Goal: Transaction & Acquisition: Purchase product/service

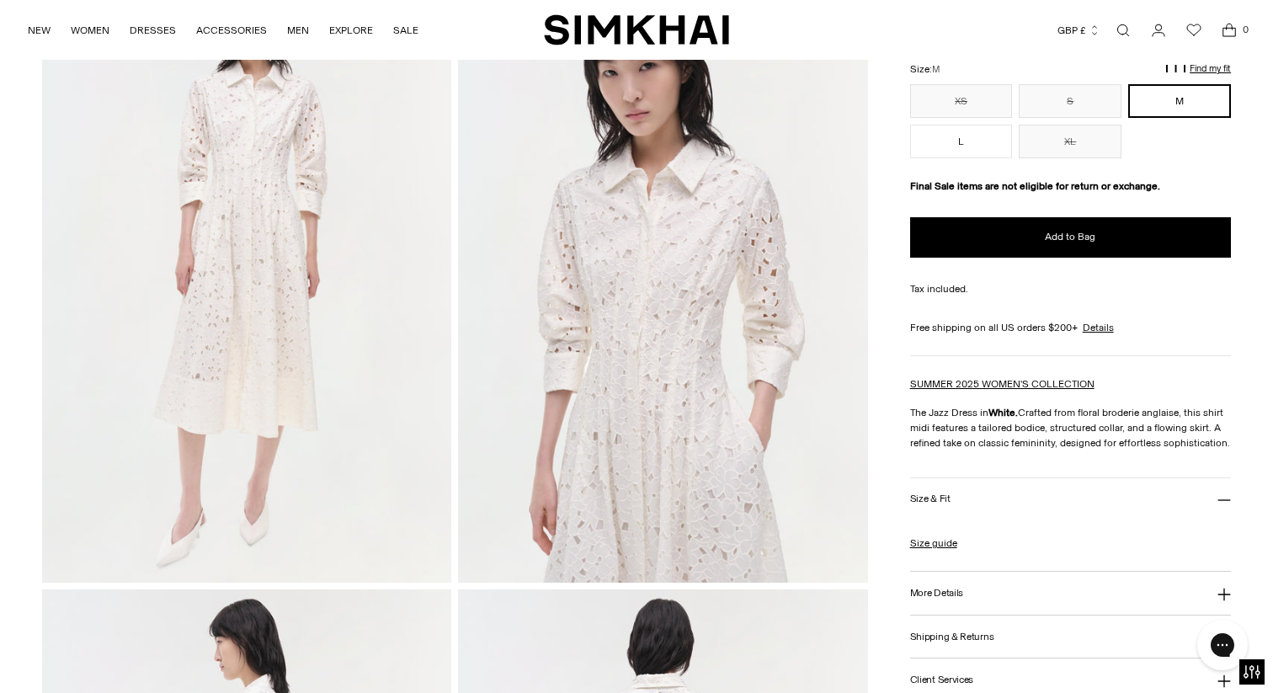
scroll to position [127, 0]
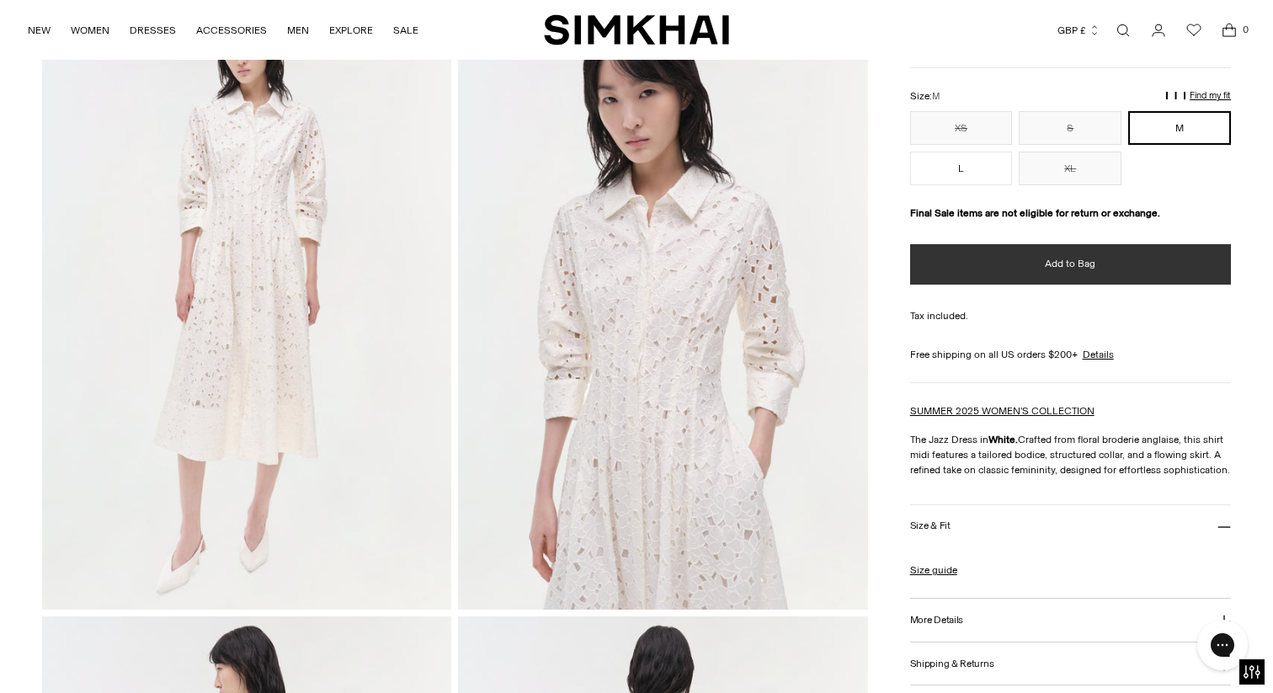
click at [1070, 267] on span "Add to Bag" at bounding box center [1070, 264] width 51 height 14
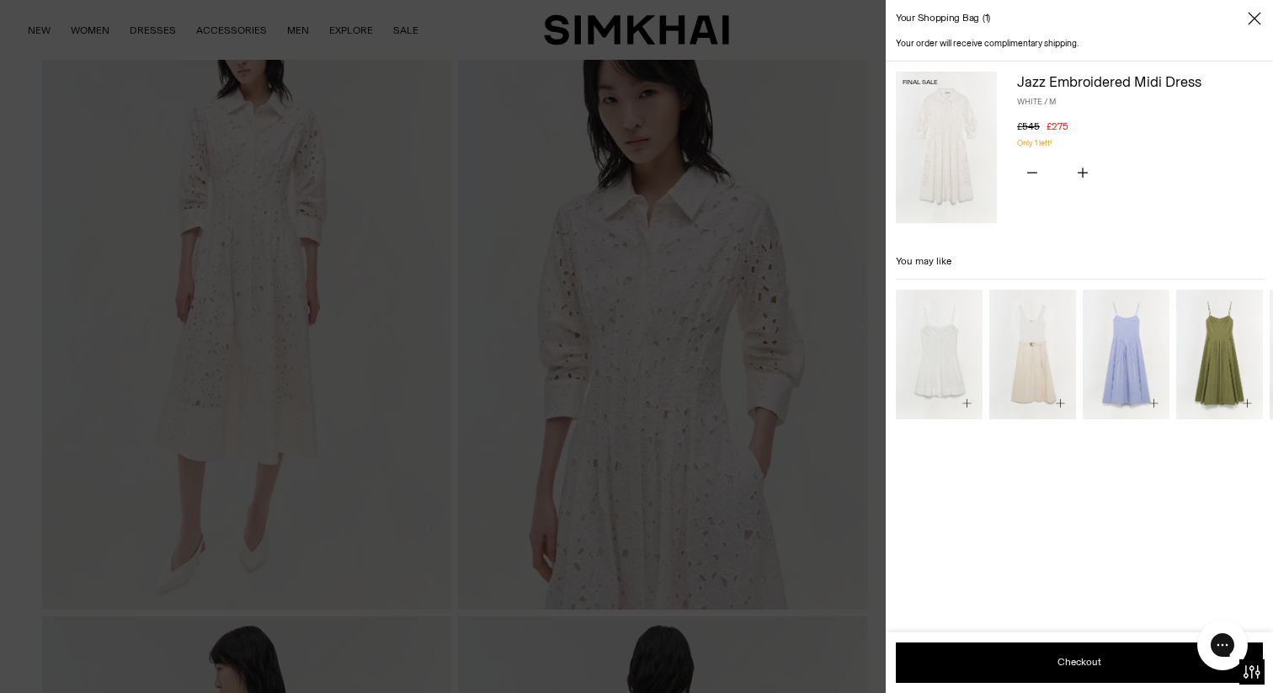
click at [807, 214] on div at bounding box center [636, 346] width 1273 height 693
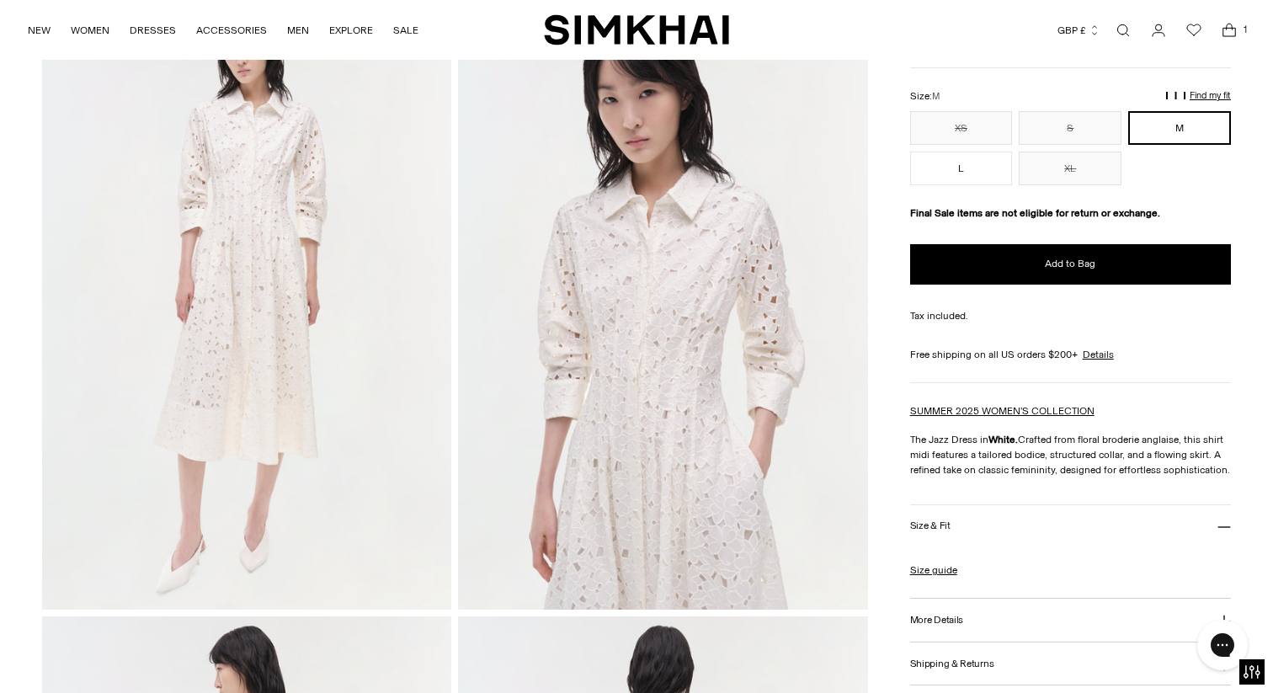
click at [649, 328] on img at bounding box center [662, 302] width 409 height 614
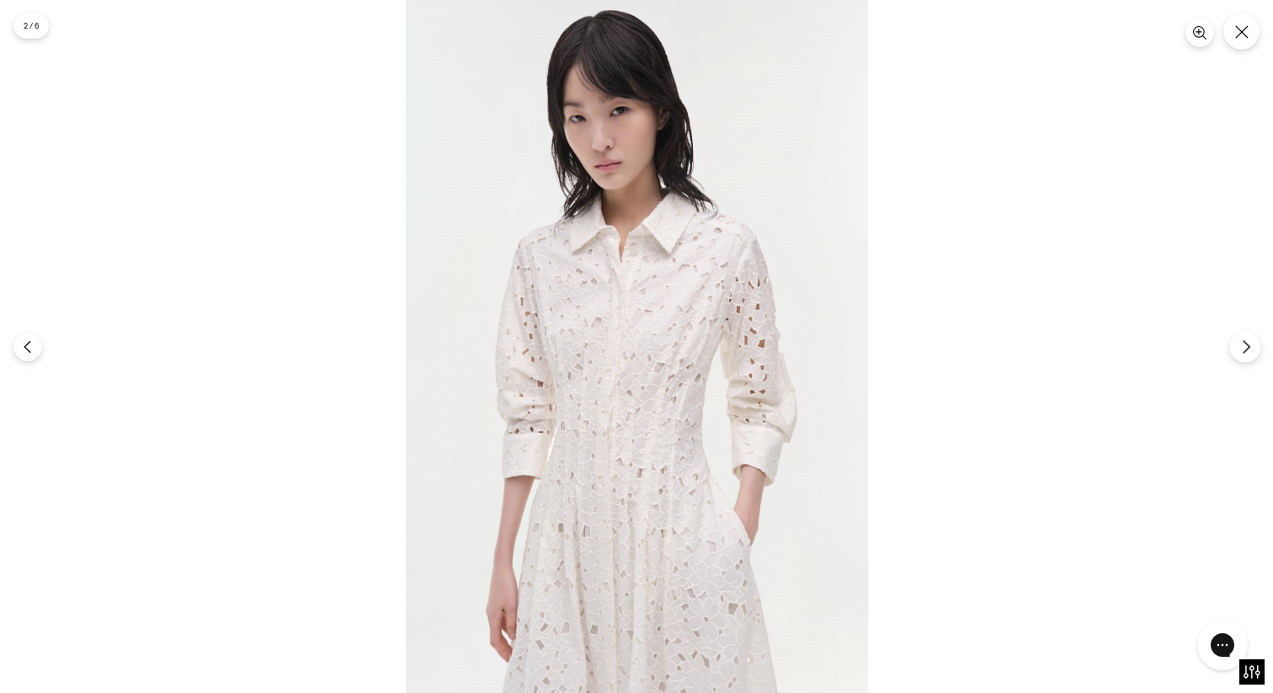
click at [1254, 354] on button "Next" at bounding box center [1244, 346] width 31 height 31
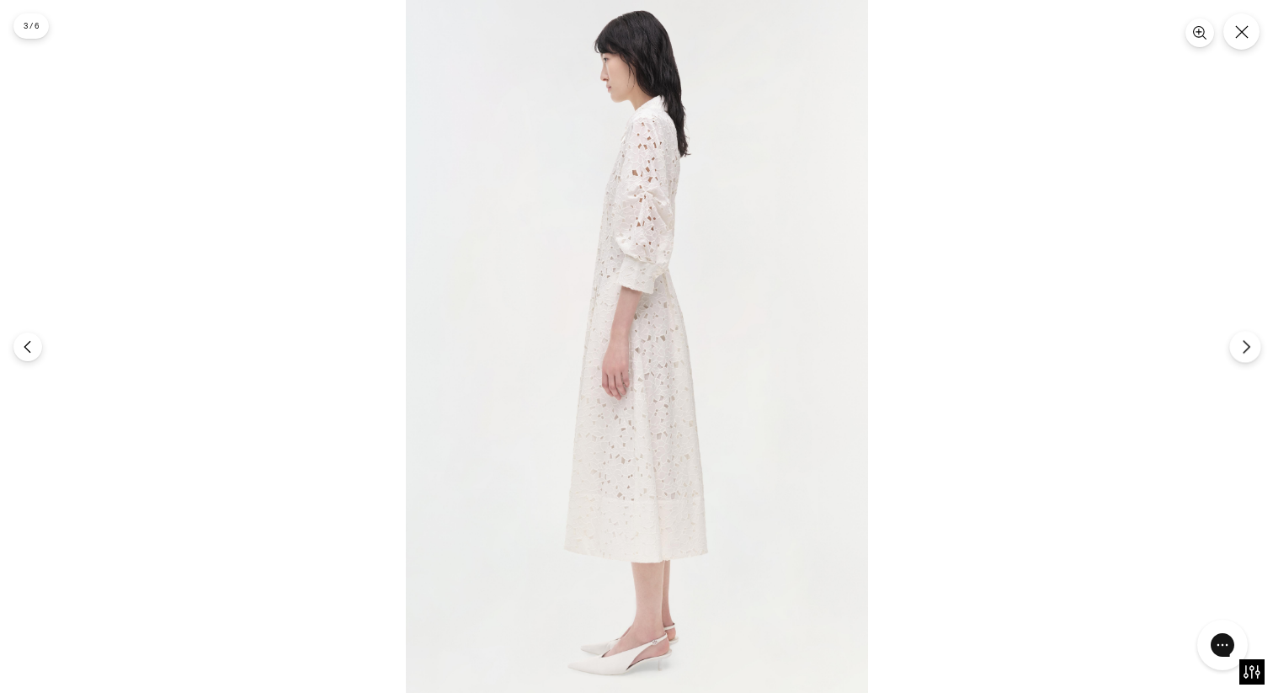
click at [1254, 354] on button "Next" at bounding box center [1244, 346] width 31 height 31
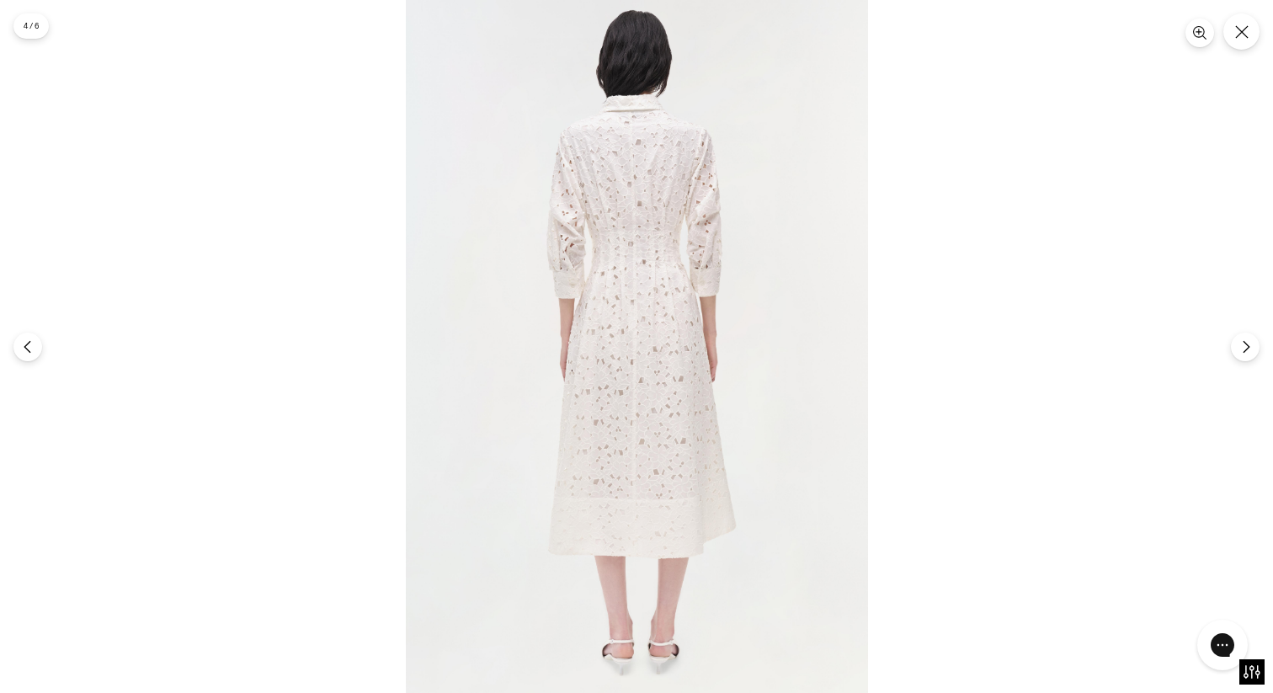
click at [649, 300] on img at bounding box center [637, 346] width 462 height 693
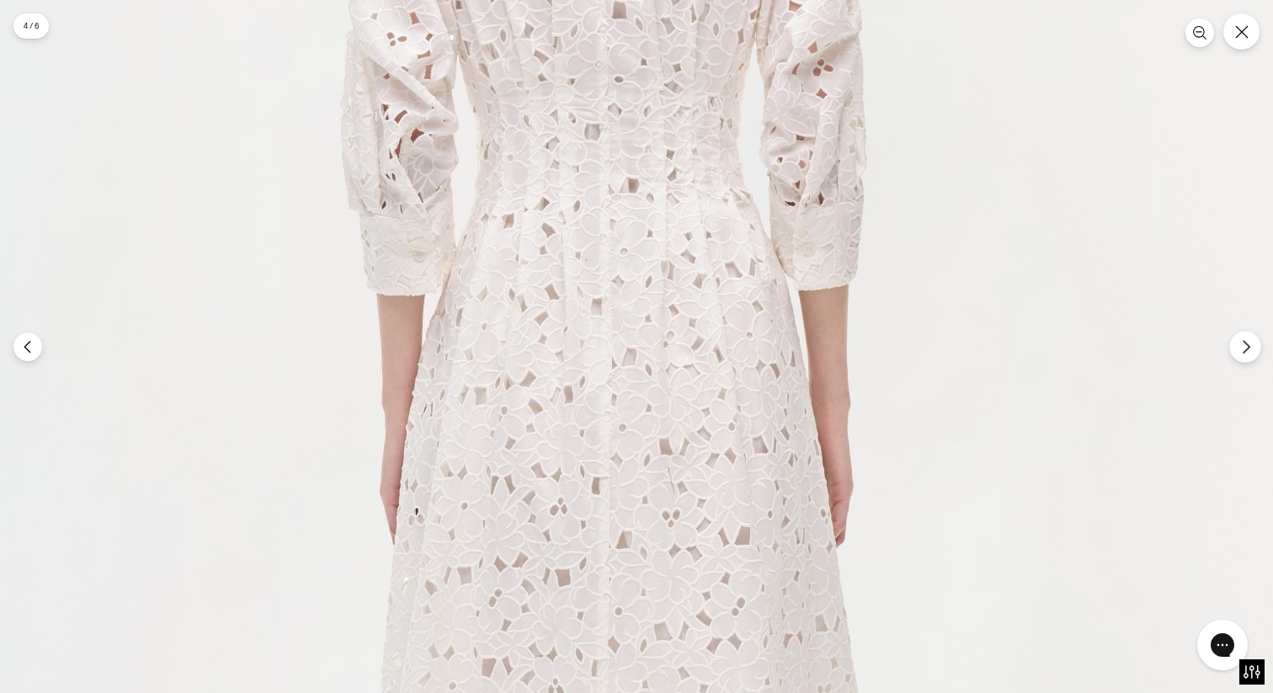
click at [1245, 348] on icon "Next" at bounding box center [1245, 346] width 6 height 13
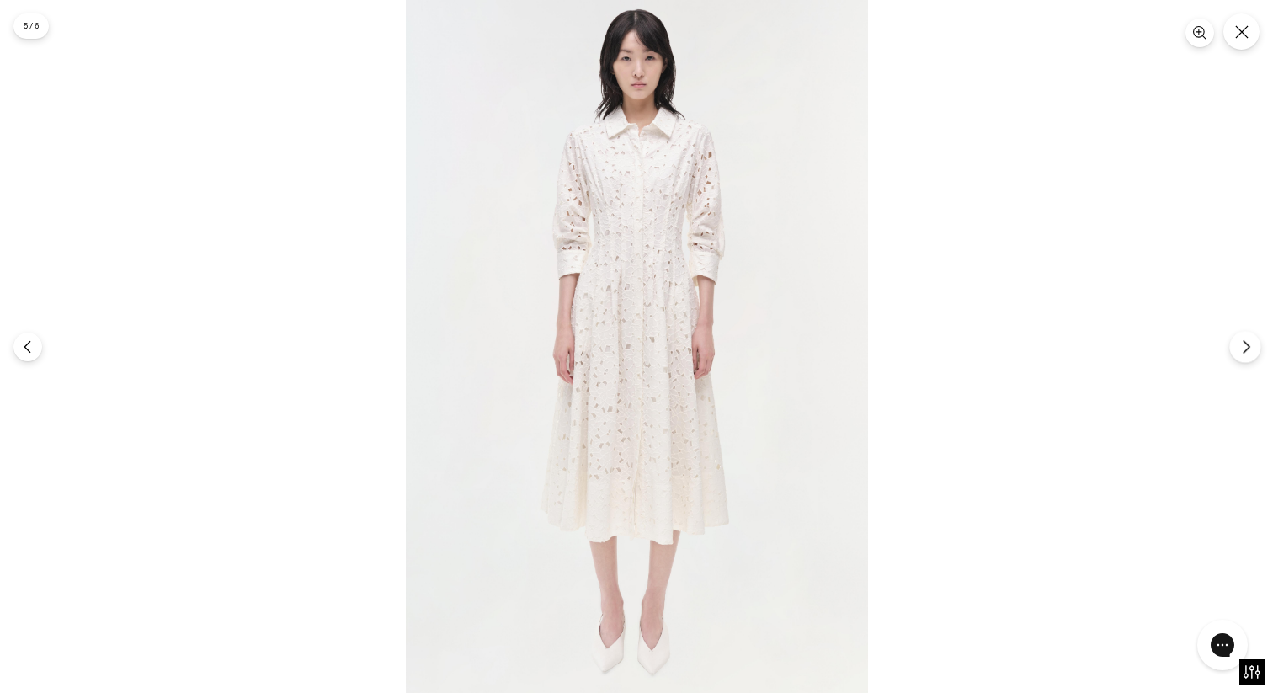
click at [1245, 348] on icon "Next" at bounding box center [1245, 346] width 6 height 13
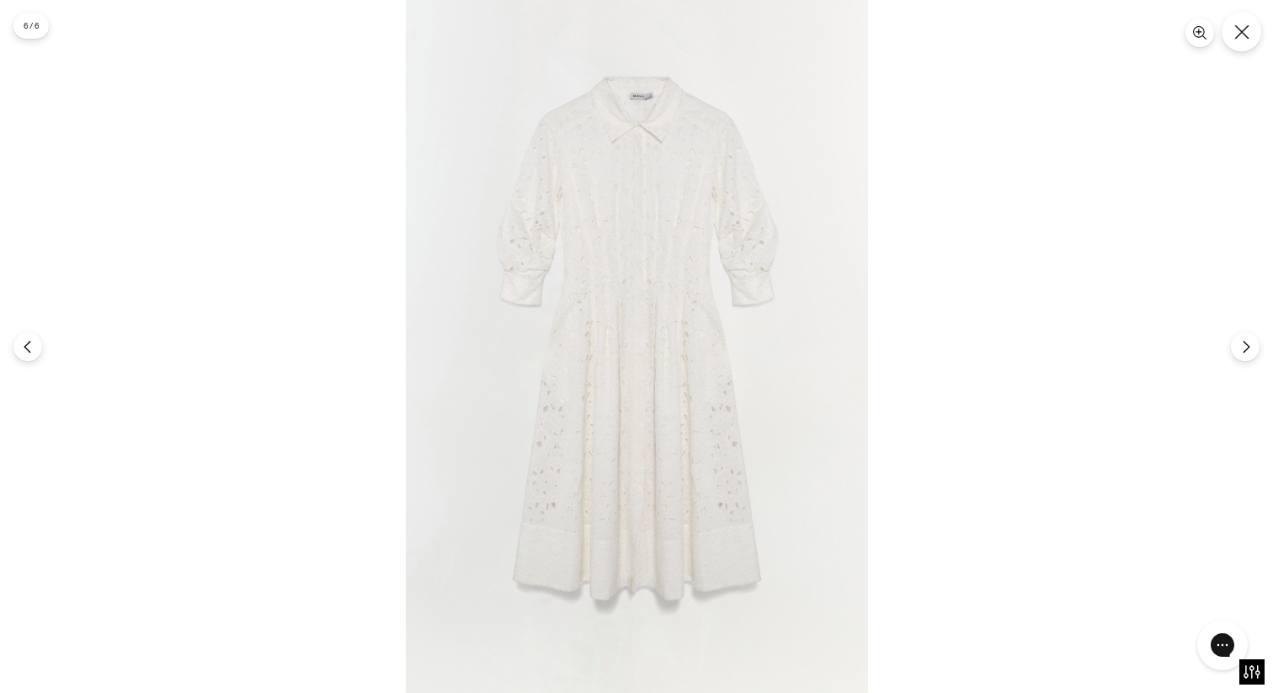
click at [1244, 35] on icon "Close" at bounding box center [1241, 31] width 14 height 14
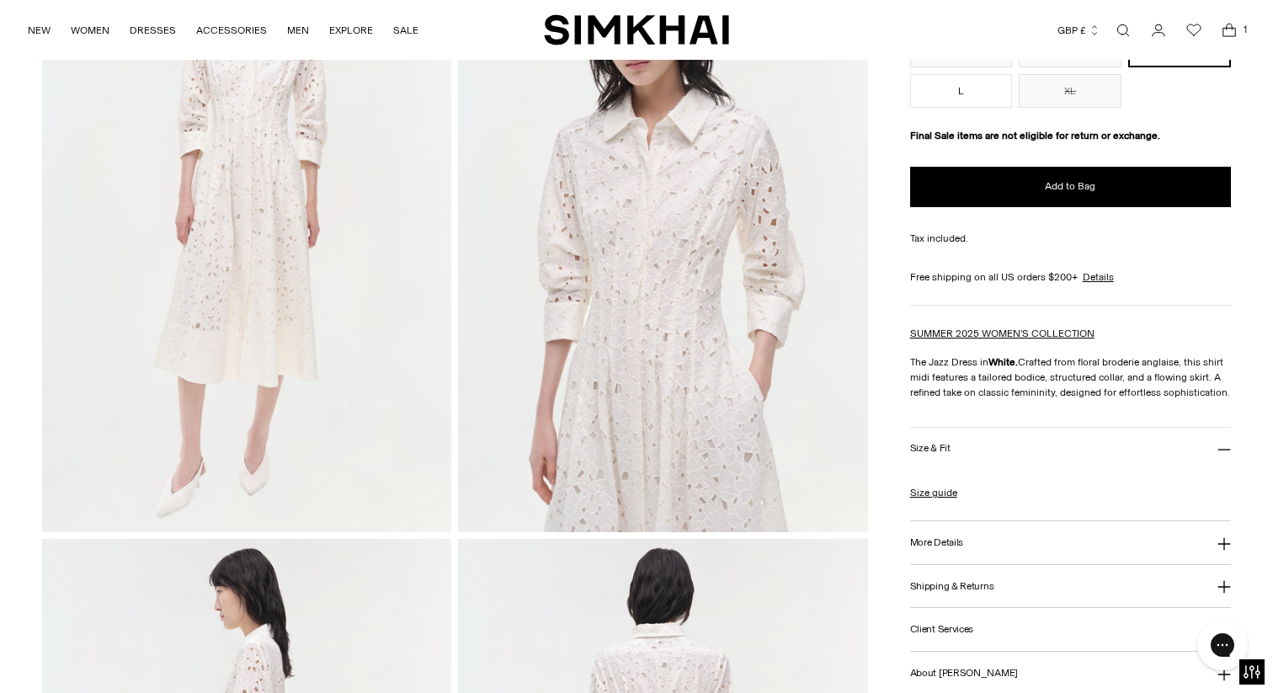
scroll to position [208, 0]
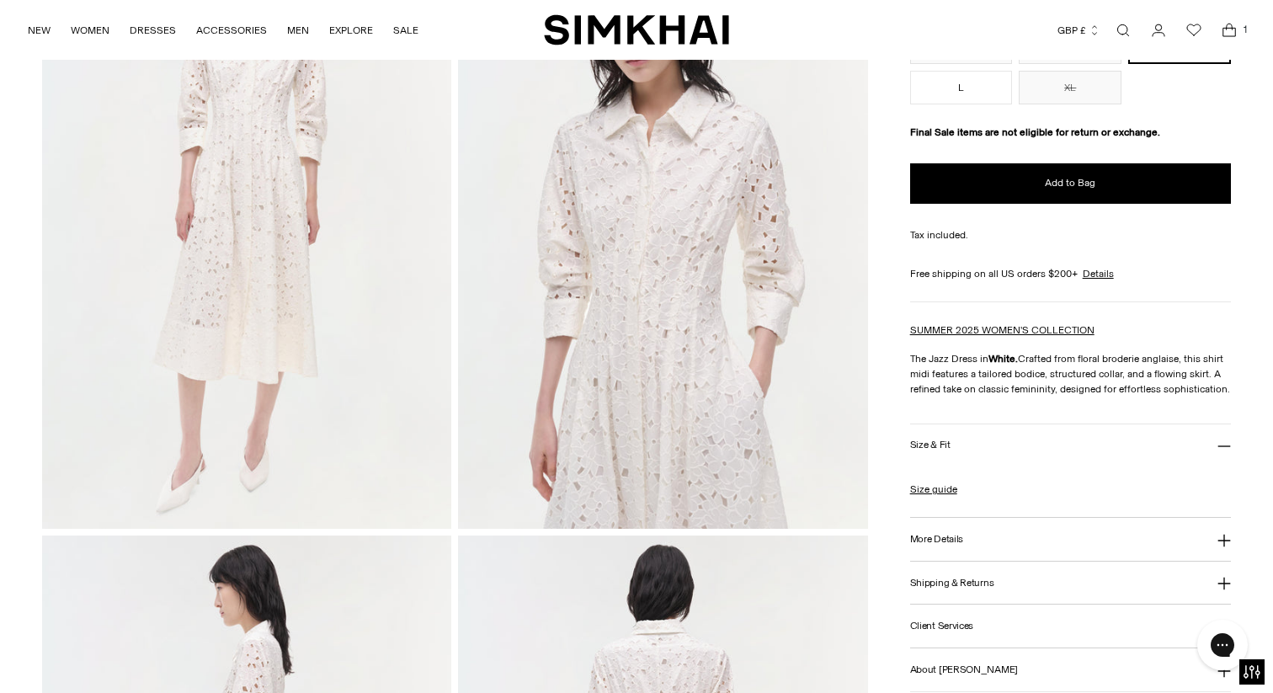
click at [946, 537] on h3 "More Details" at bounding box center [936, 539] width 53 height 11
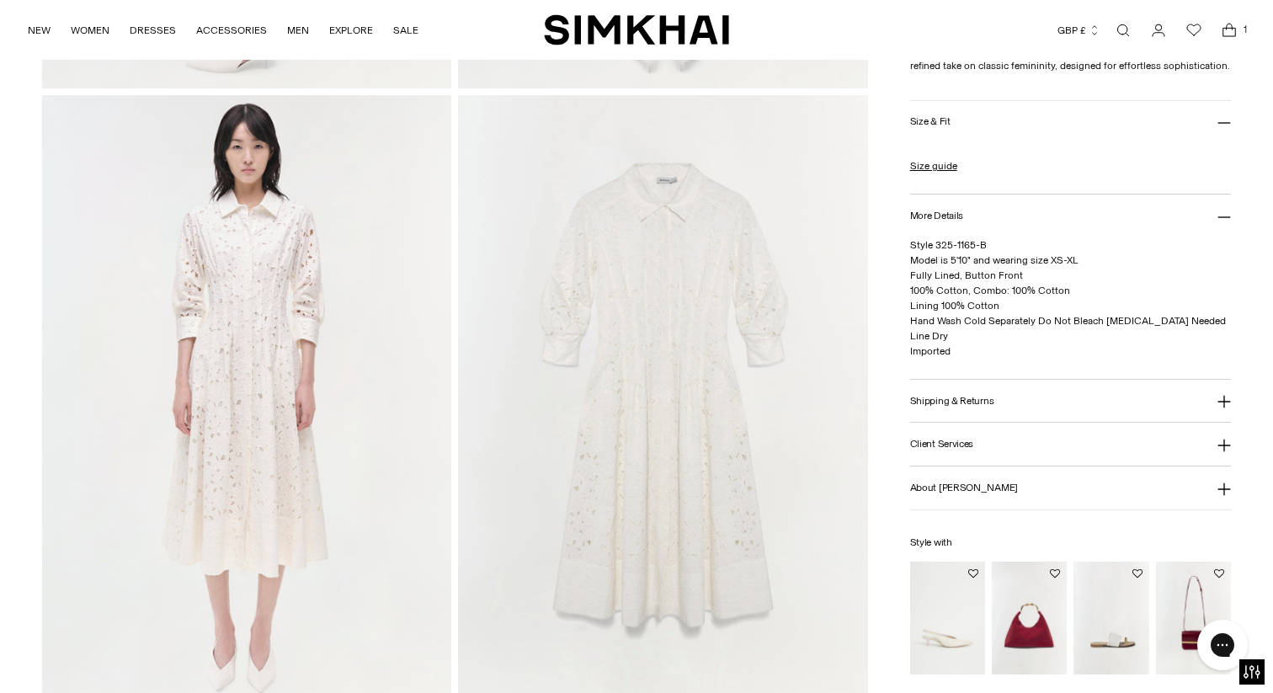
scroll to position [1270, 0]
click at [671, 354] on img at bounding box center [662, 401] width 409 height 614
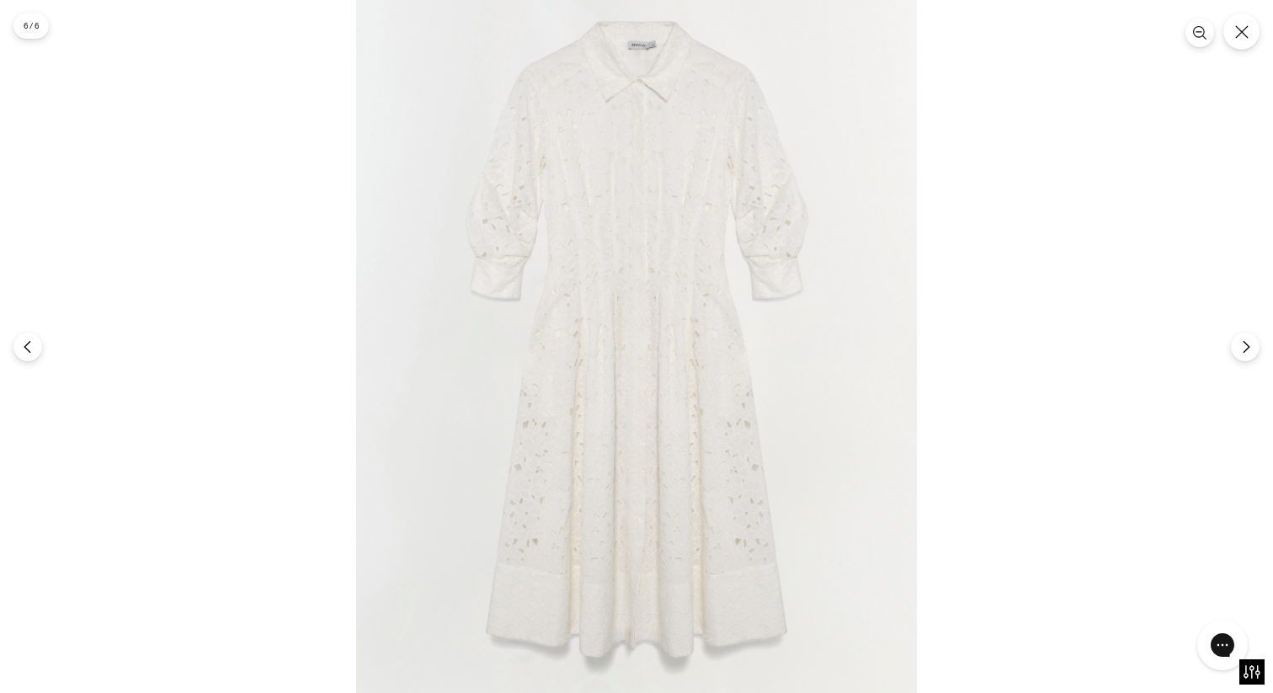
click at [672, 348] on img at bounding box center [636, 348] width 561 height 841
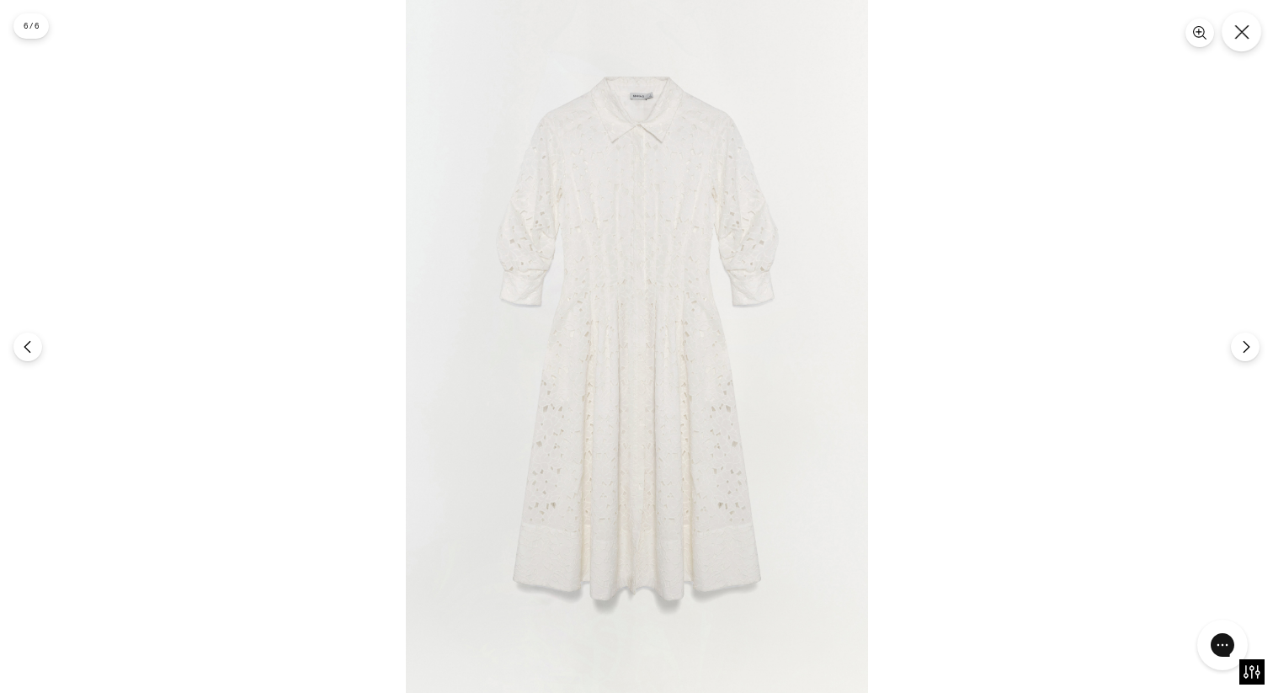
click at [1248, 29] on icon "Close" at bounding box center [1241, 31] width 15 height 15
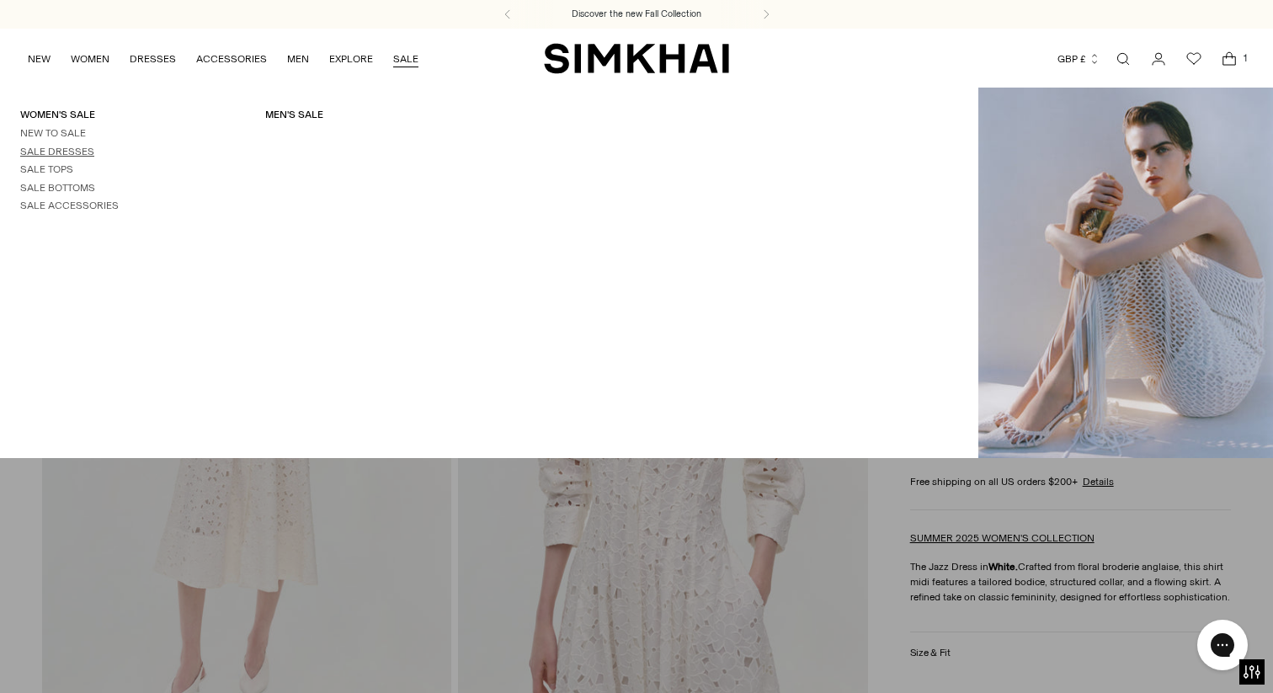
click at [72, 154] on link "Sale Dresses" at bounding box center [57, 152] width 74 height 12
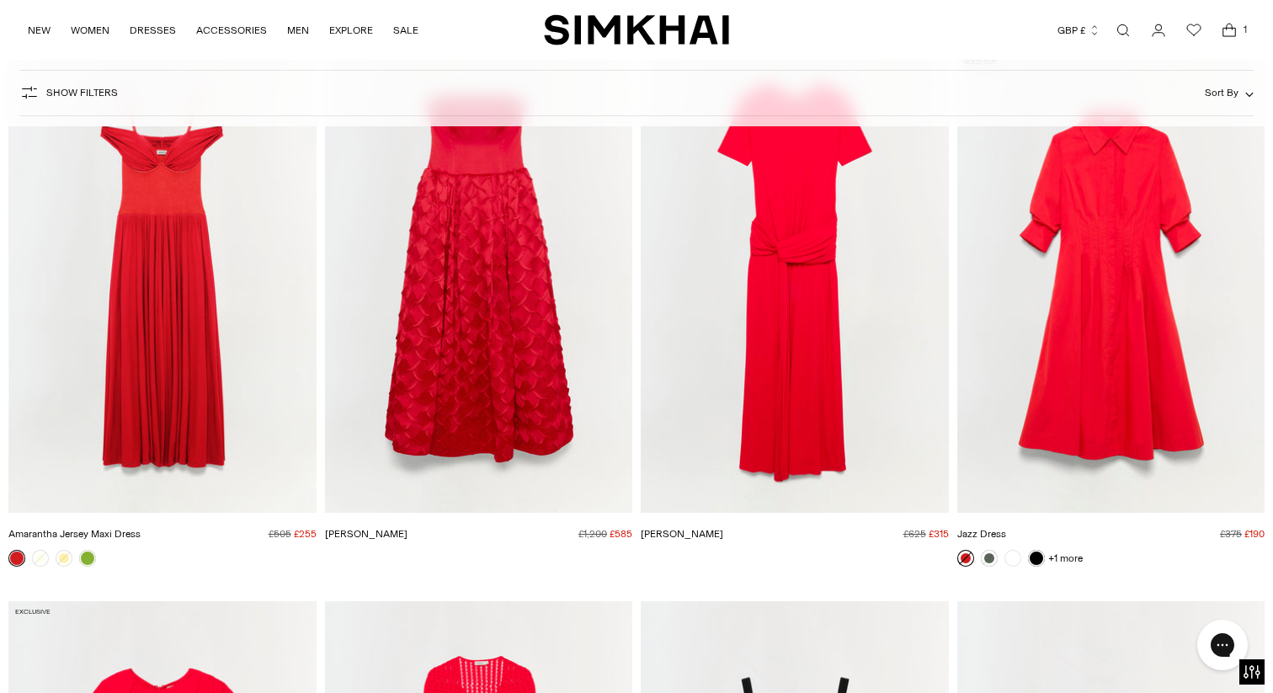
scroll to position [4585, 0]
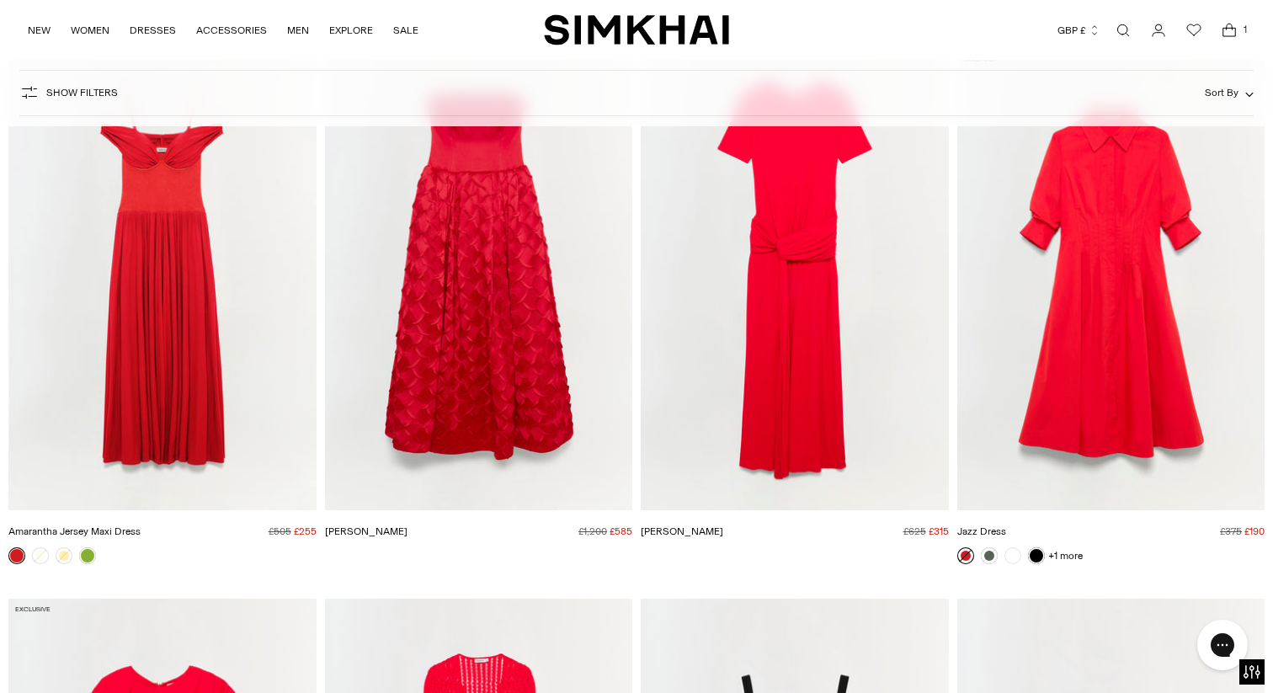
click at [0, 0] on img "Jazz Dress" at bounding box center [0, 0] width 0 height 0
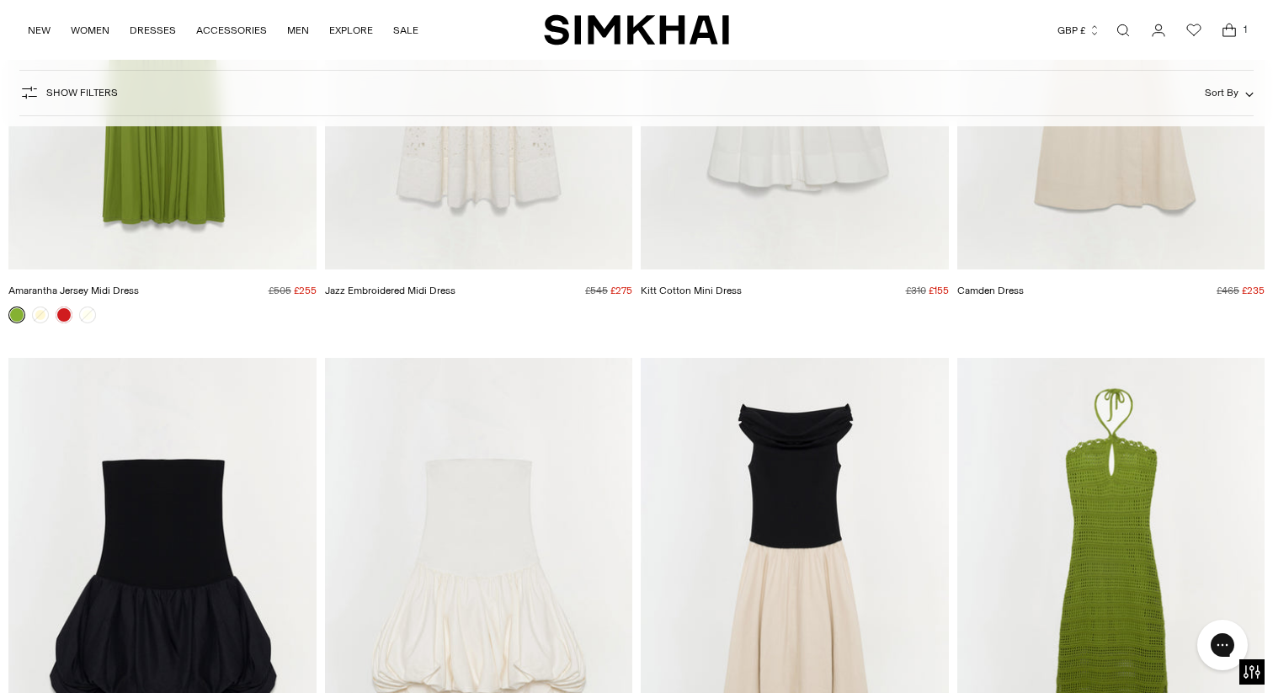
scroll to position [23904, 0]
click at [402, 292] on link "Jazz Embroidered Midi Dress" at bounding box center [390, 290] width 130 height 12
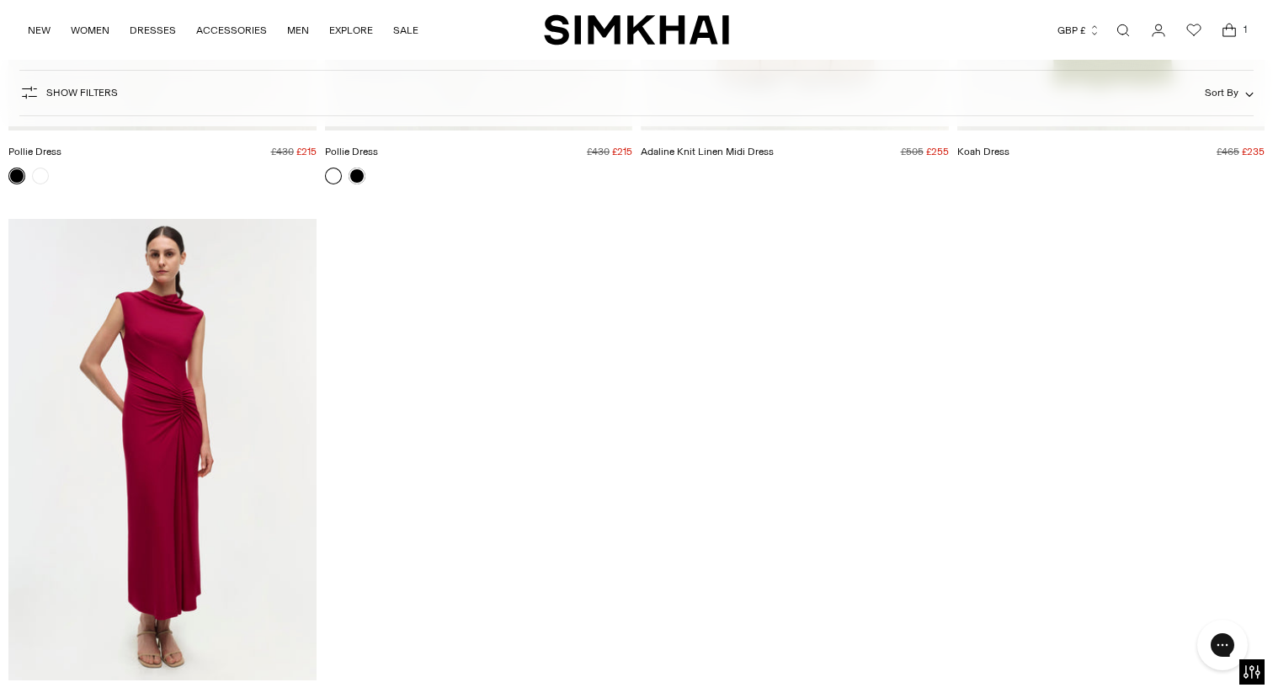
scroll to position [24591, 0]
click at [0, 0] on img "Acacia Dress" at bounding box center [0, 0] width 0 height 0
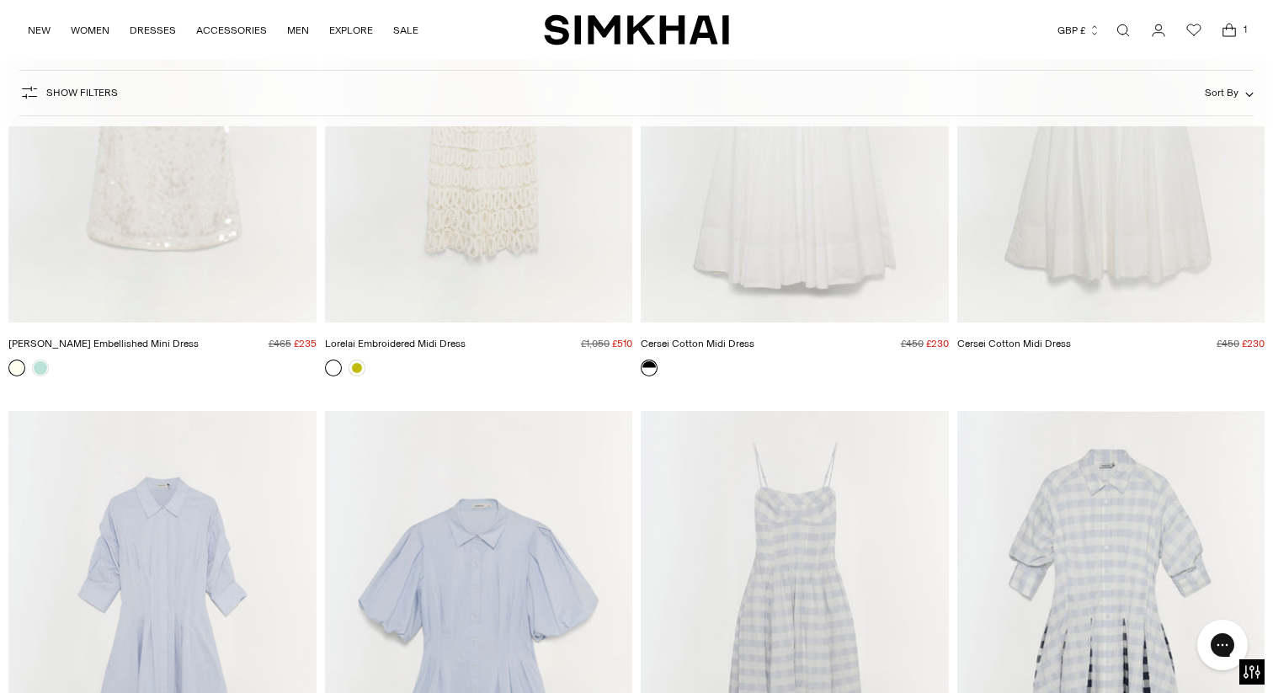
scroll to position [16760, 0]
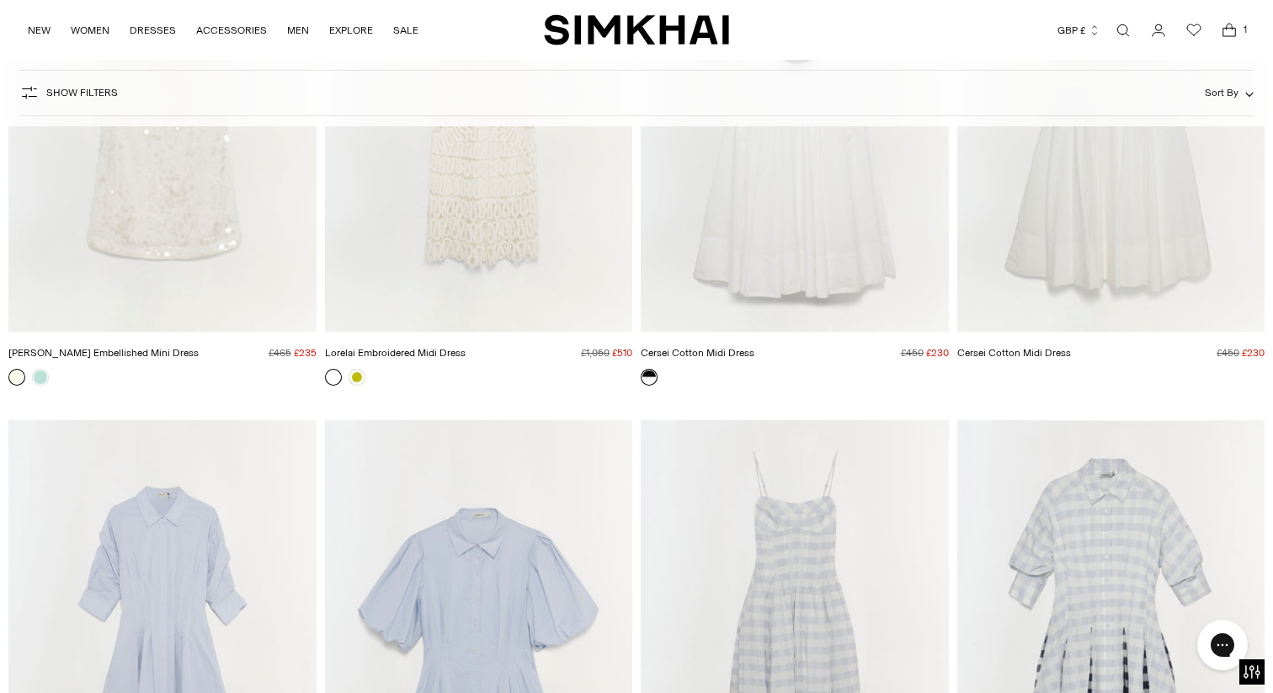
click at [1223, 88] on span "Sort By" at bounding box center [1222, 93] width 34 height 12
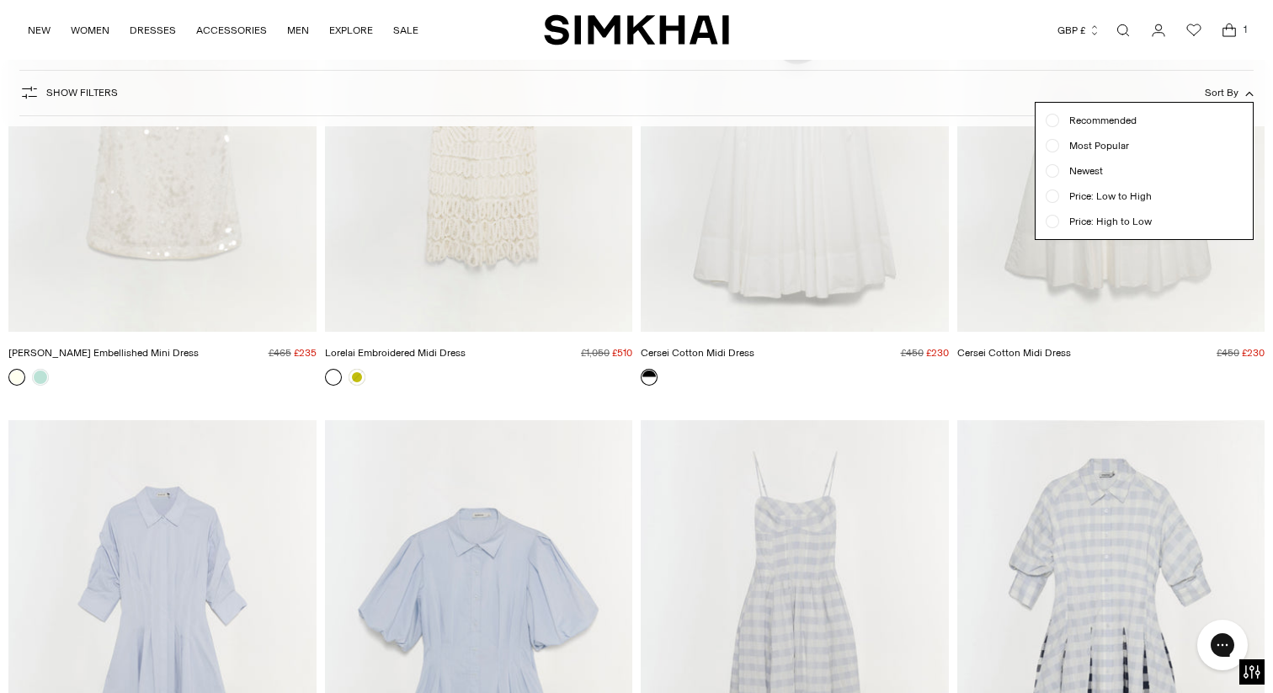
click at [84, 97] on span "Show Filters" at bounding box center [82, 93] width 72 height 12
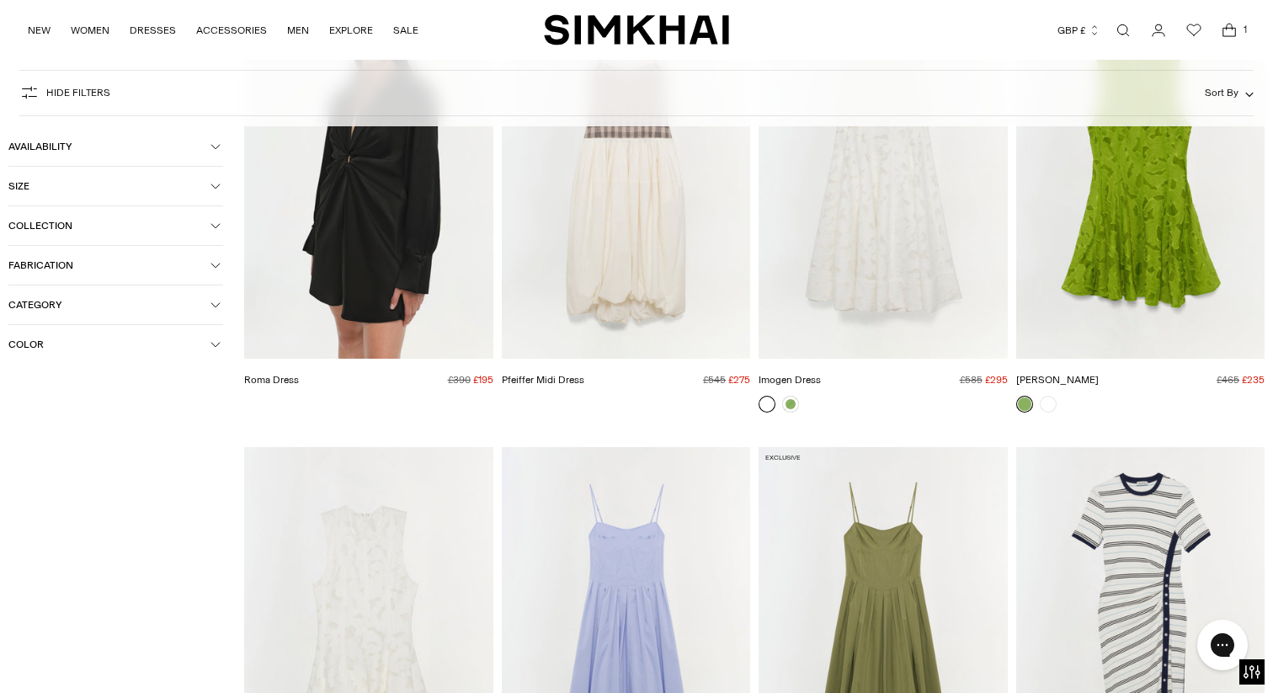
click at [24, 184] on span "Size" at bounding box center [109, 186] width 202 height 12
click at [110, 217] on div "S" at bounding box center [115, 221] width 65 height 25
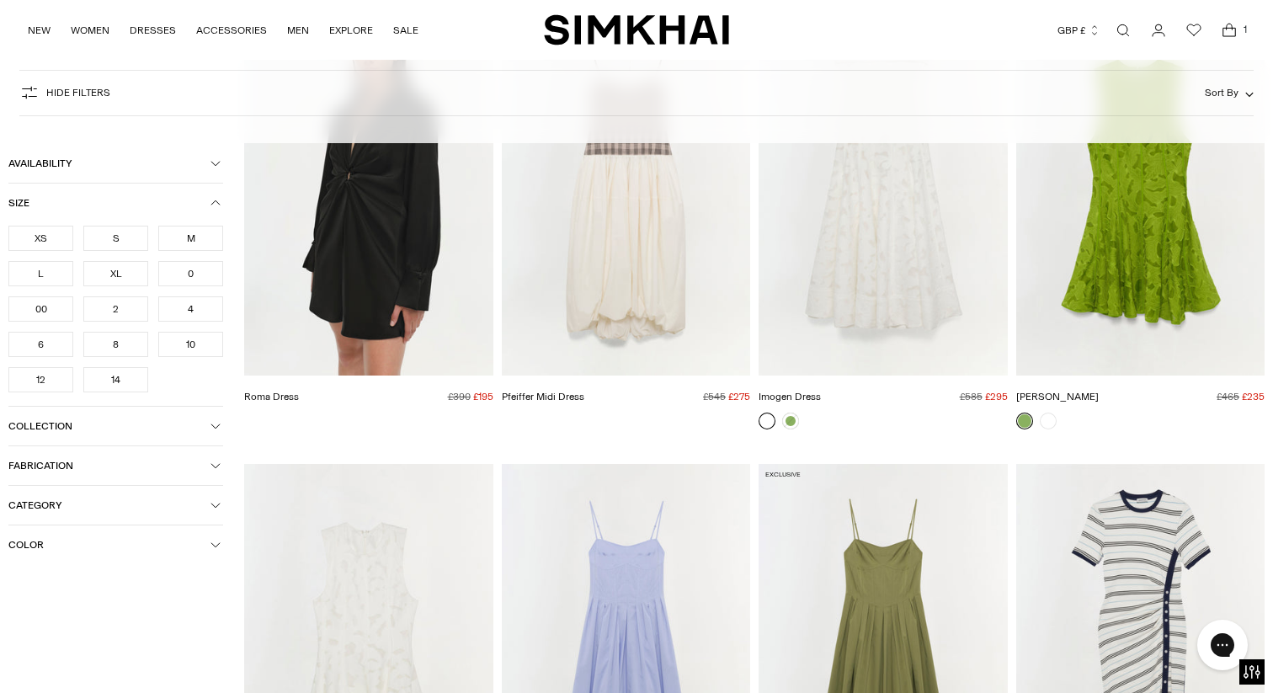
scroll to position [16777, 0]
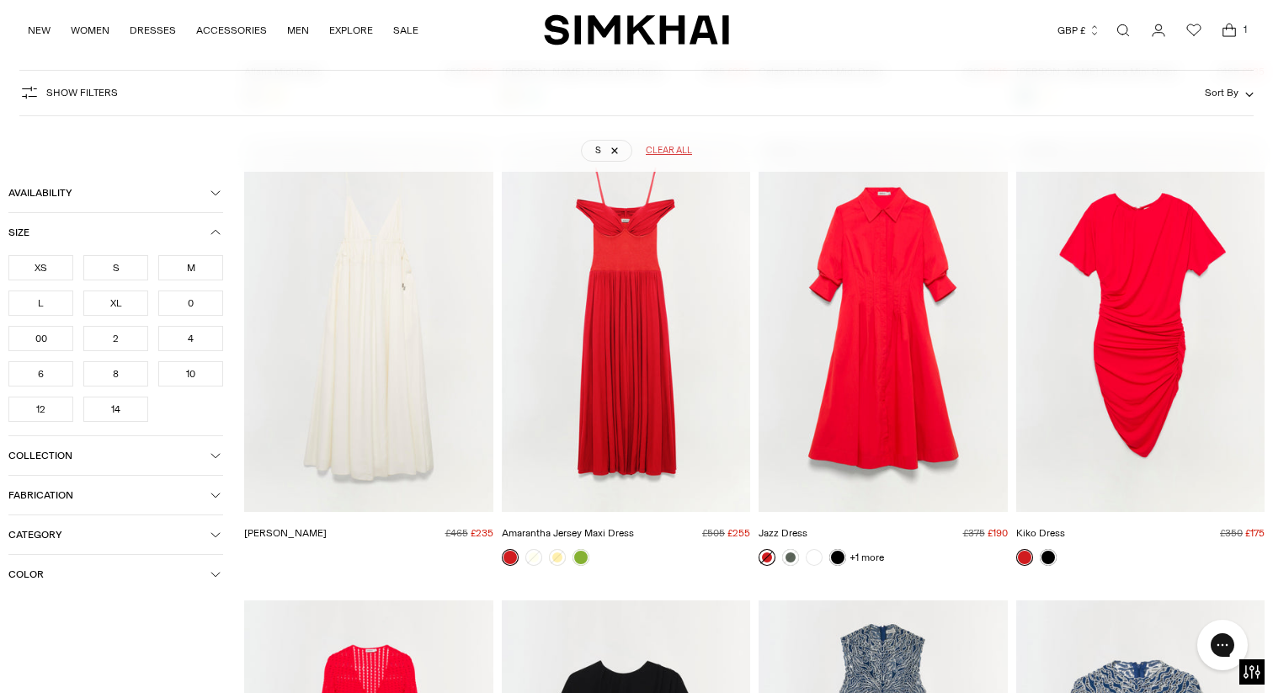
scroll to position [604, 0]
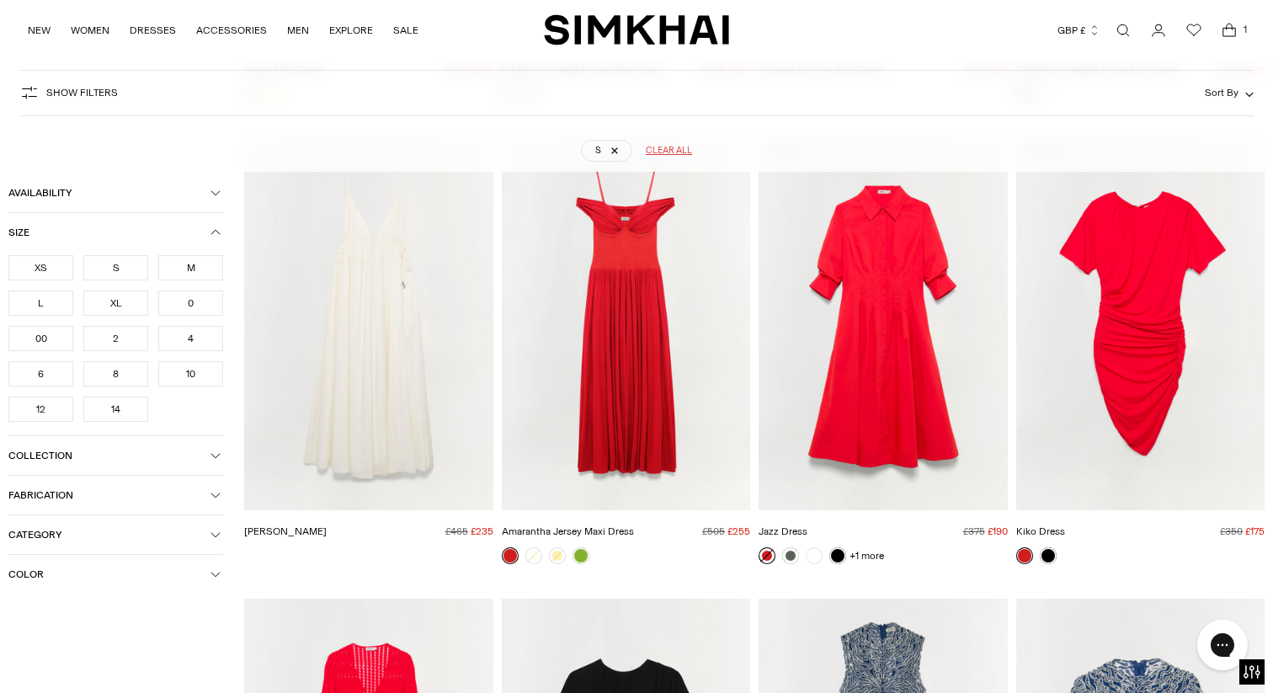
click at [0, 0] on img "Jazz Dress" at bounding box center [0, 0] width 0 height 0
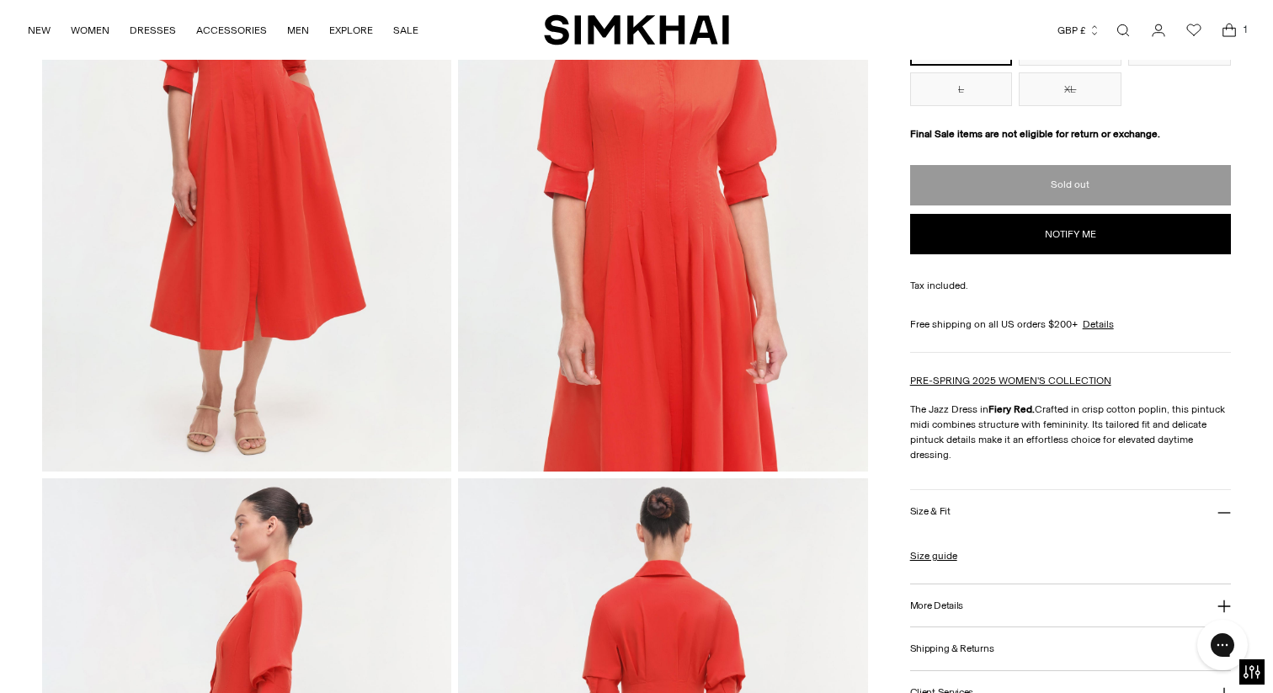
scroll to position [289, 0]
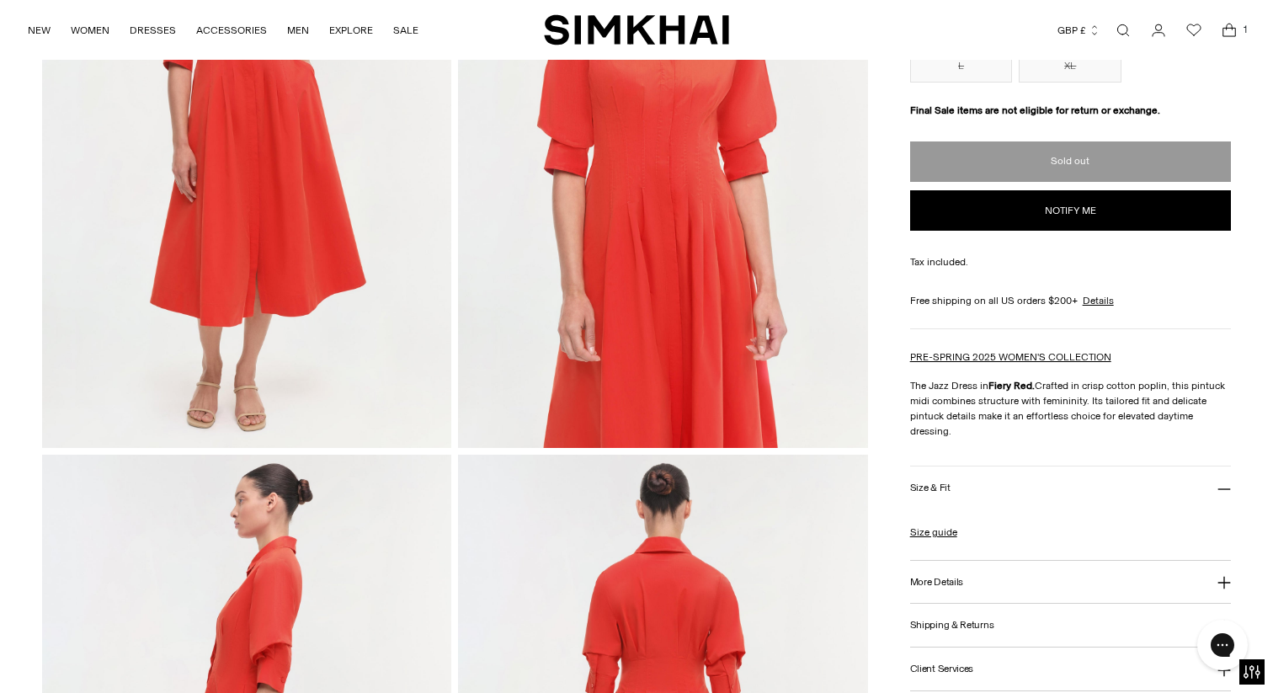
click at [933, 583] on h3 "More Details" at bounding box center [936, 582] width 53 height 11
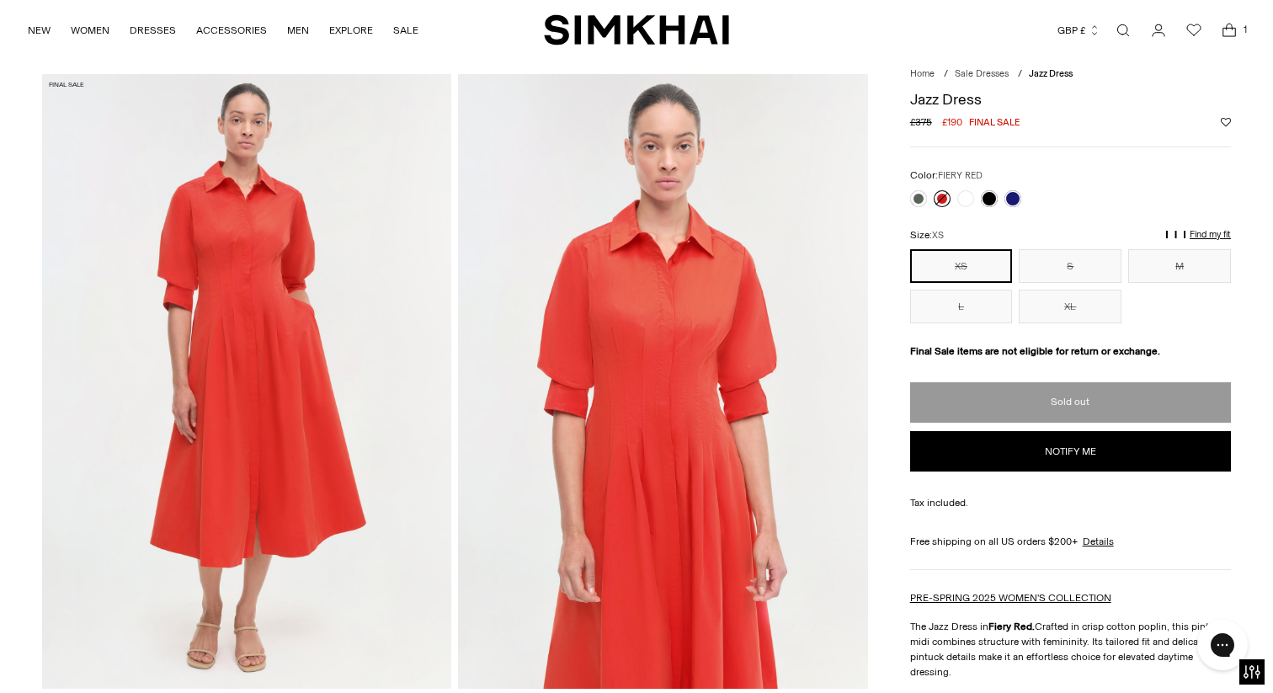
scroll to position [0, 0]
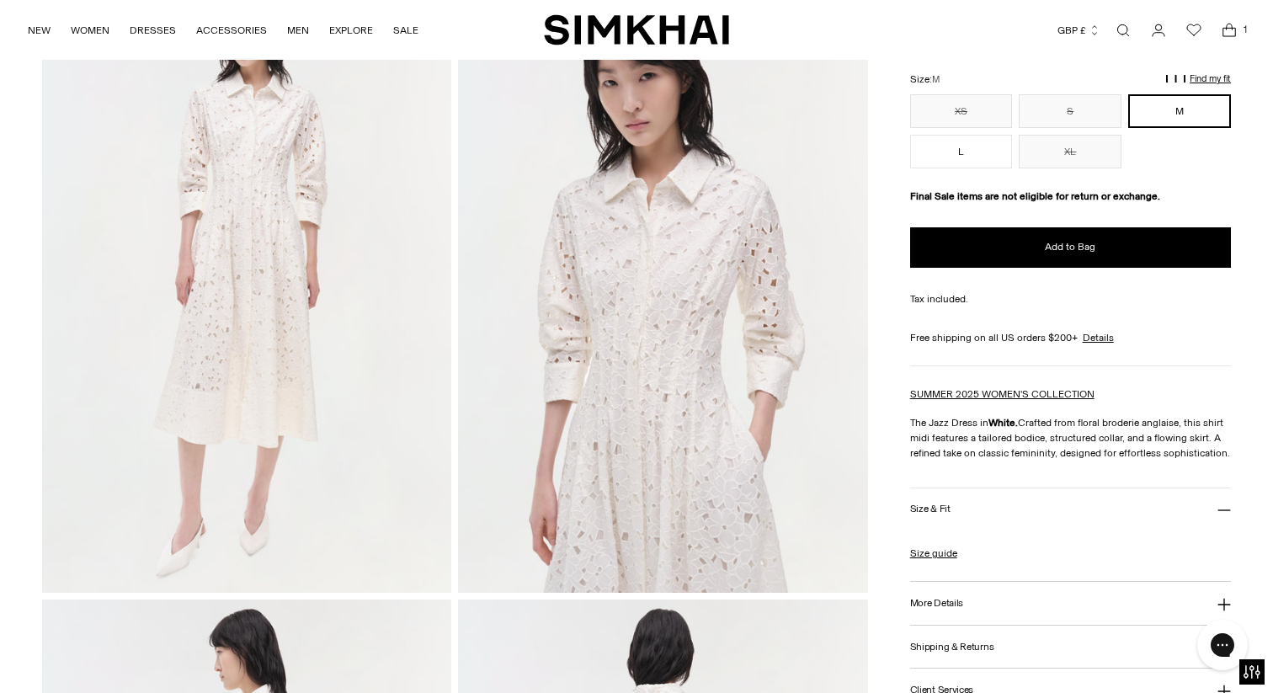
scroll to position [146, 0]
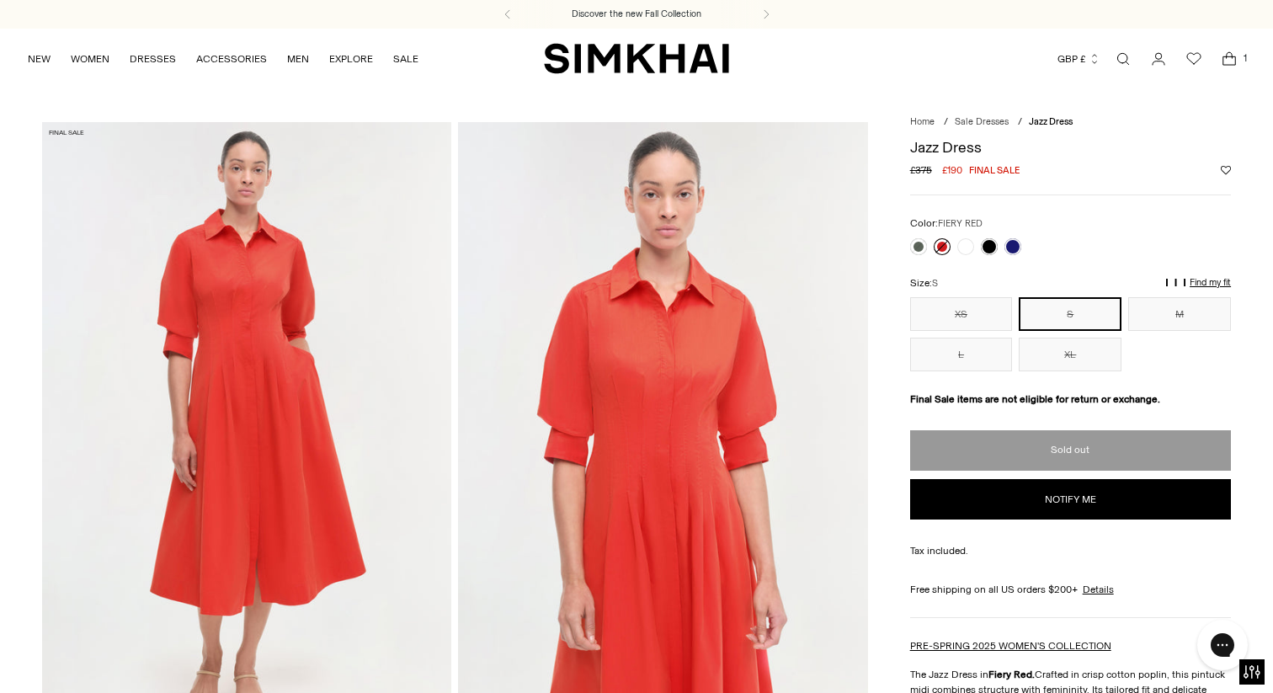
click at [1076, 318] on button "S" at bounding box center [1070, 314] width 103 height 34
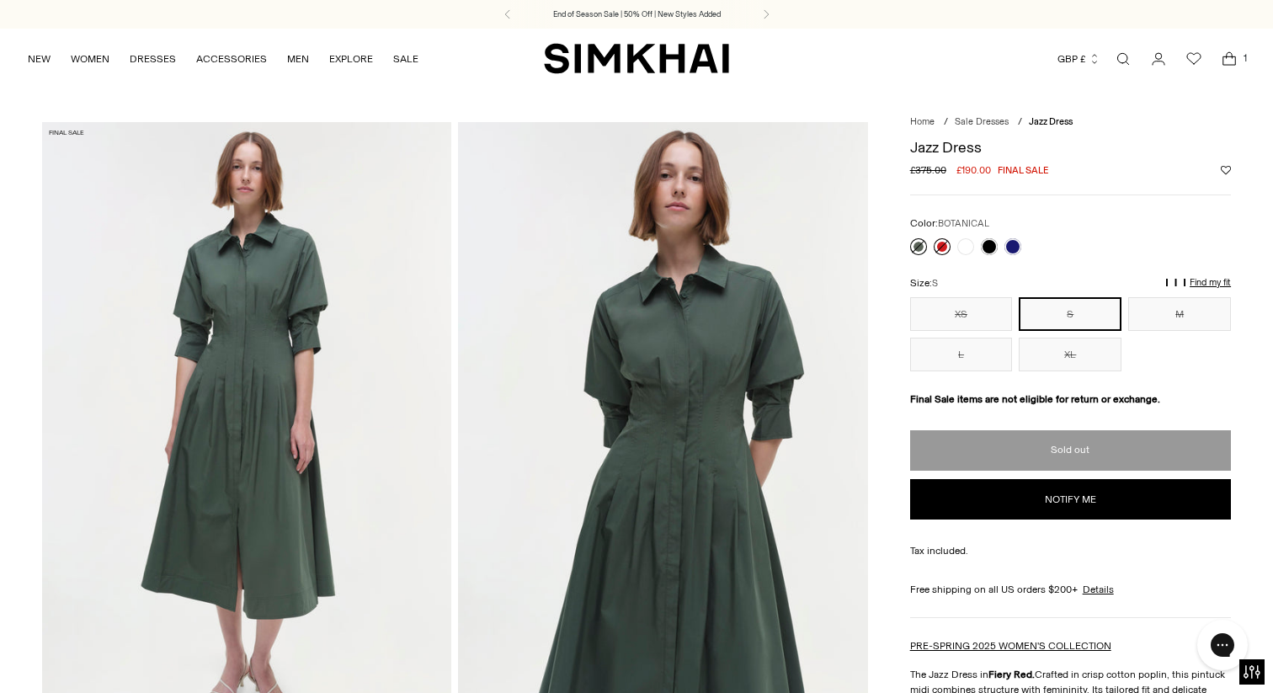
click at [917, 246] on link at bounding box center [918, 246] width 17 height 17
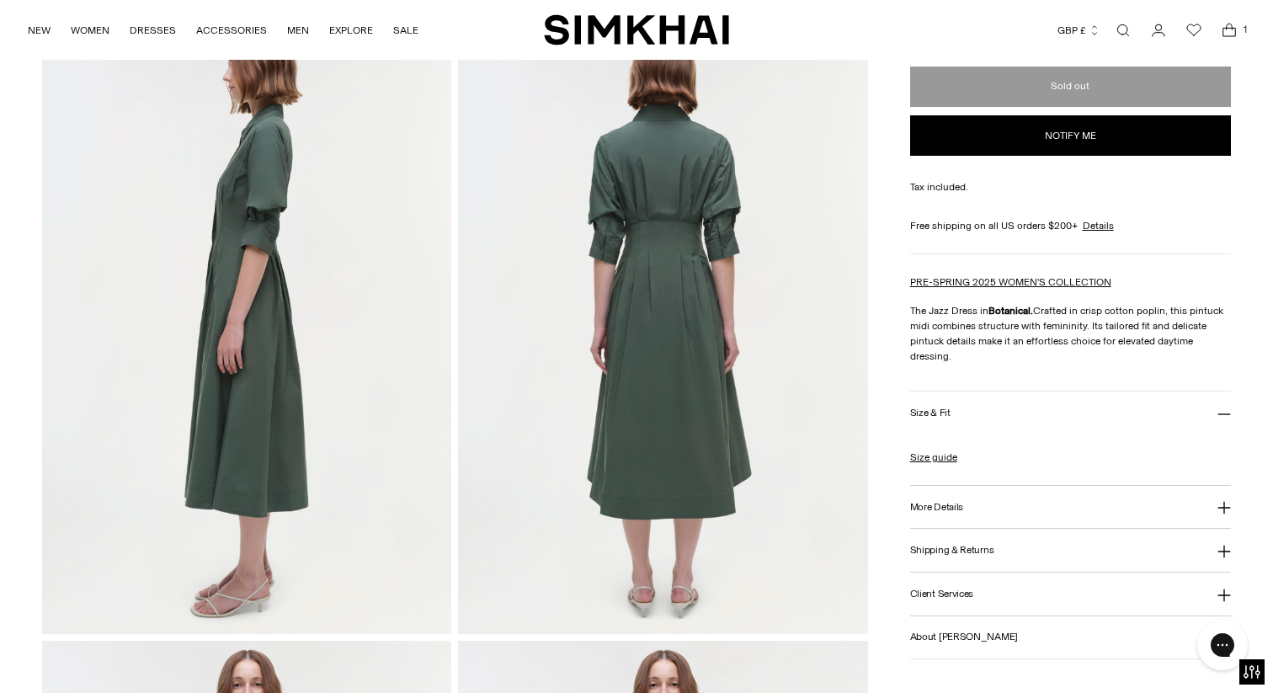
scroll to position [728, 0]
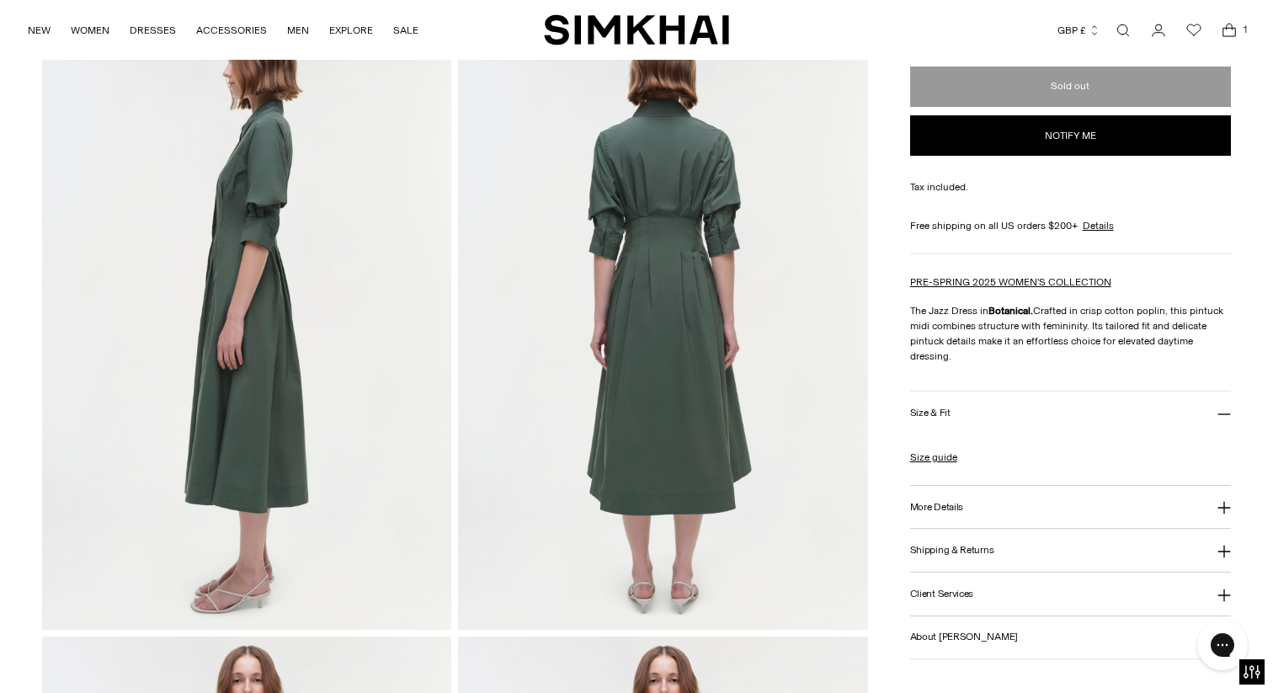
click at [955, 504] on h3 "More Details" at bounding box center [936, 506] width 53 height 11
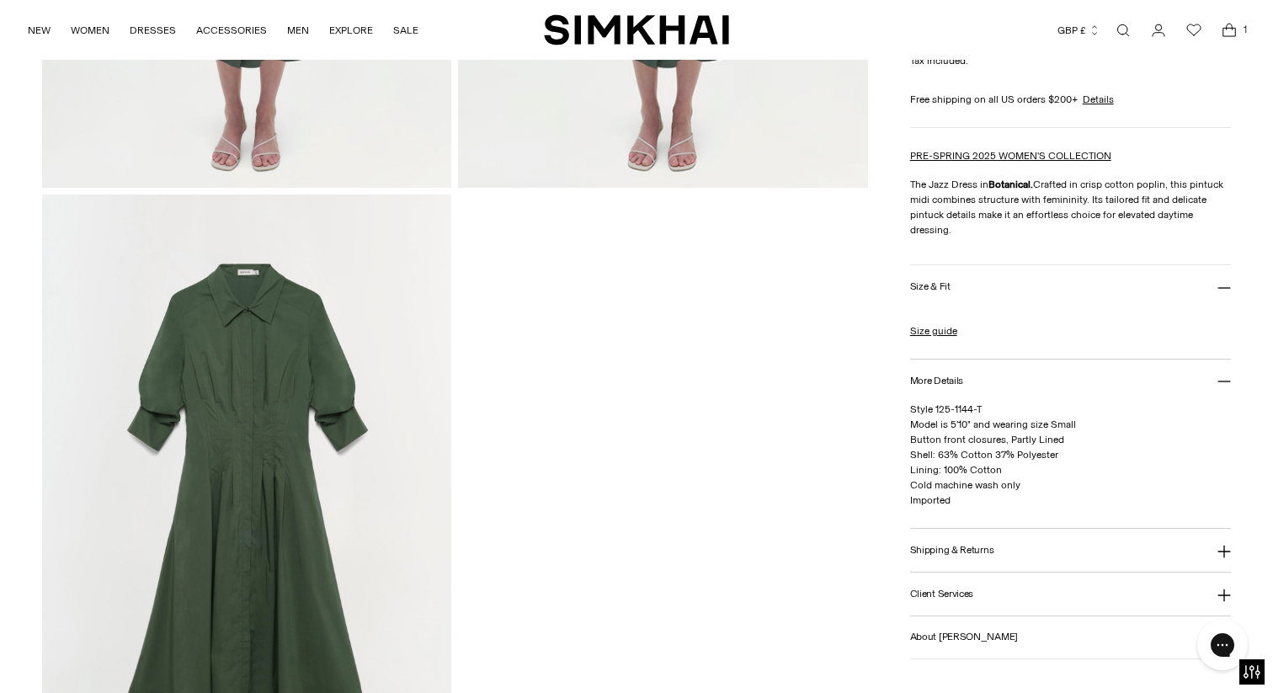
scroll to position [1802, 0]
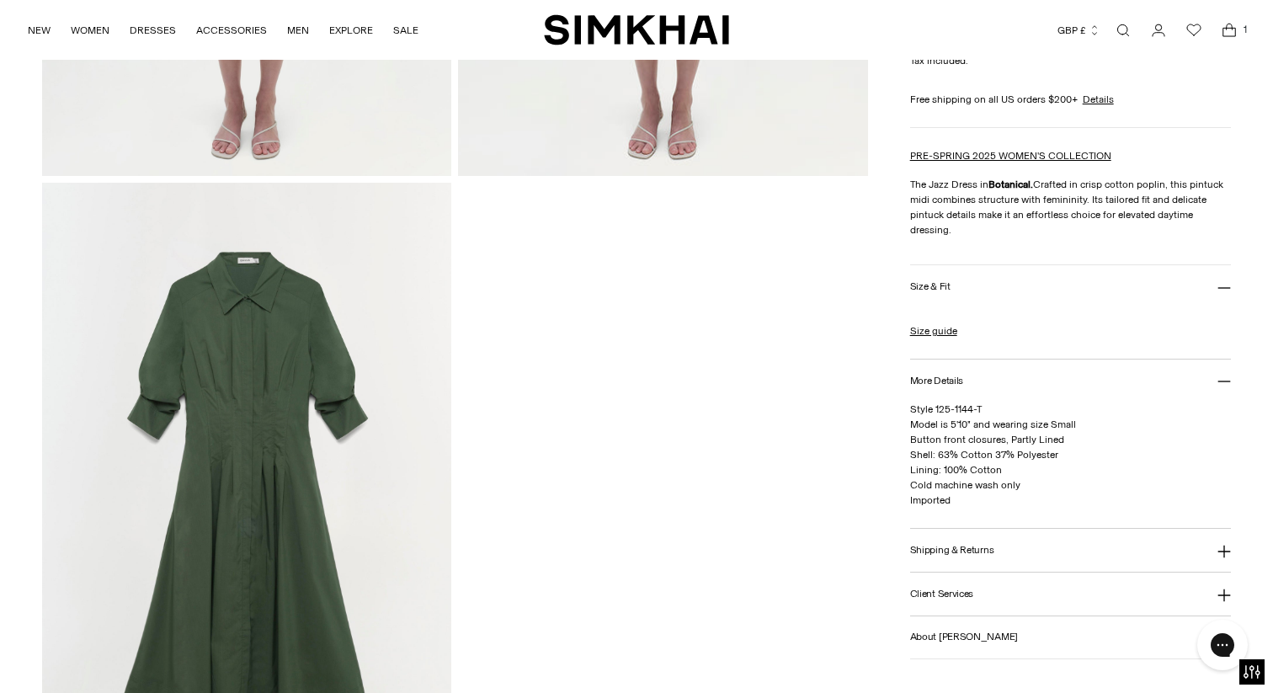
click at [285, 422] on img at bounding box center [246, 490] width 409 height 614
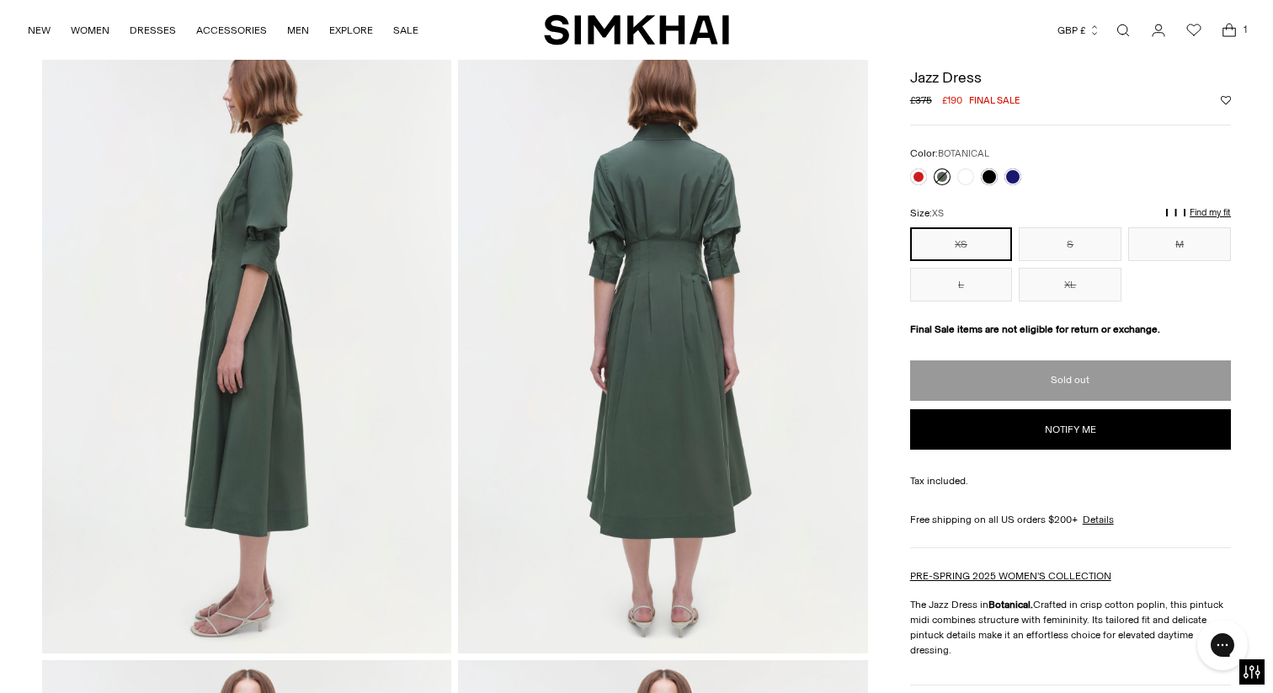
scroll to position [699, 0]
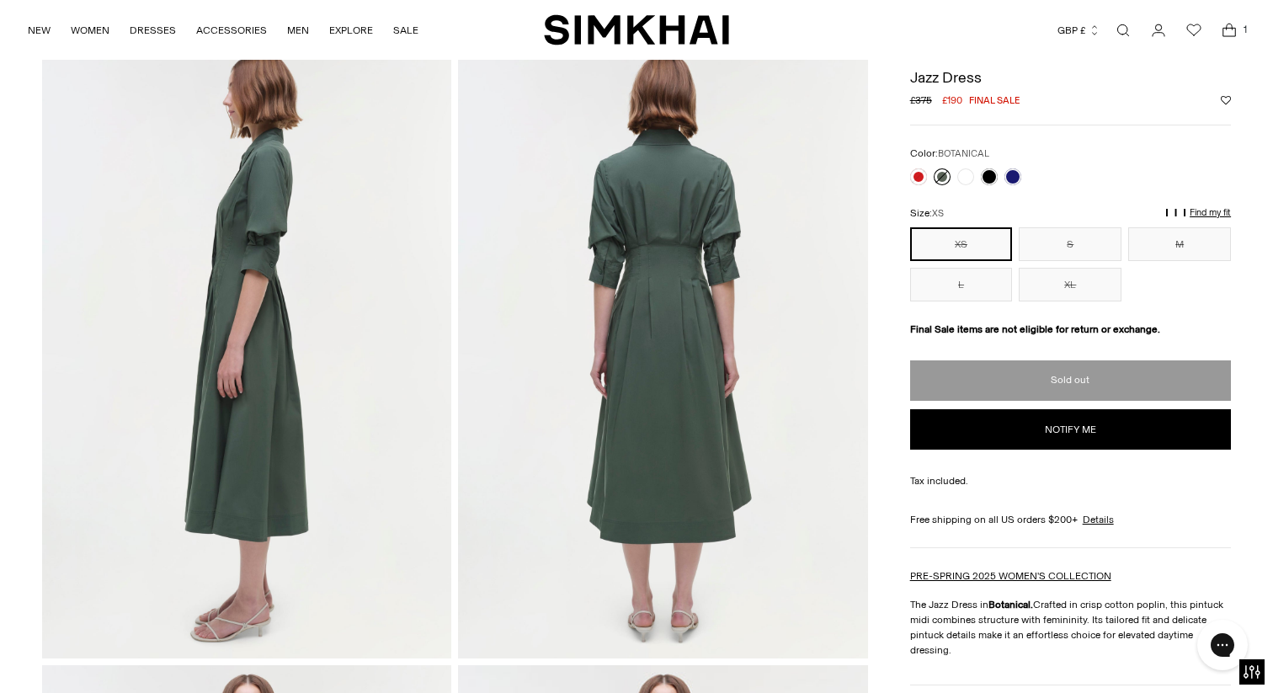
click at [637, 360] on img at bounding box center [662, 351] width 409 height 614
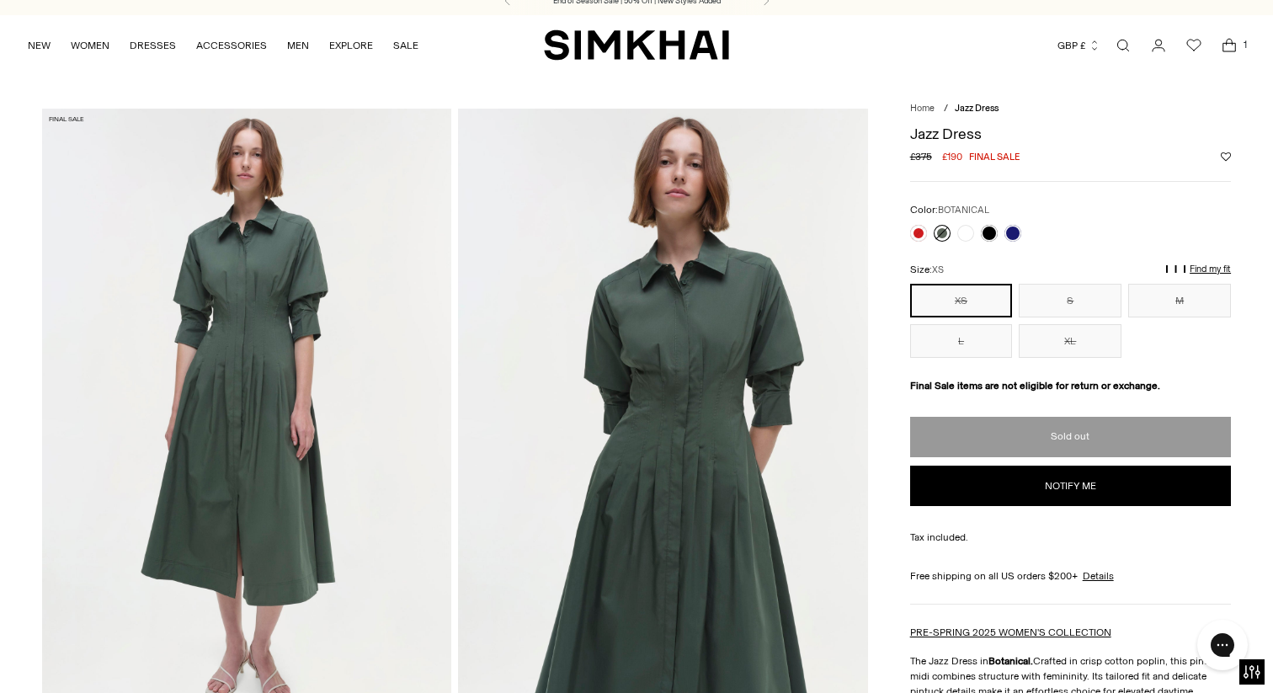
scroll to position [0, 0]
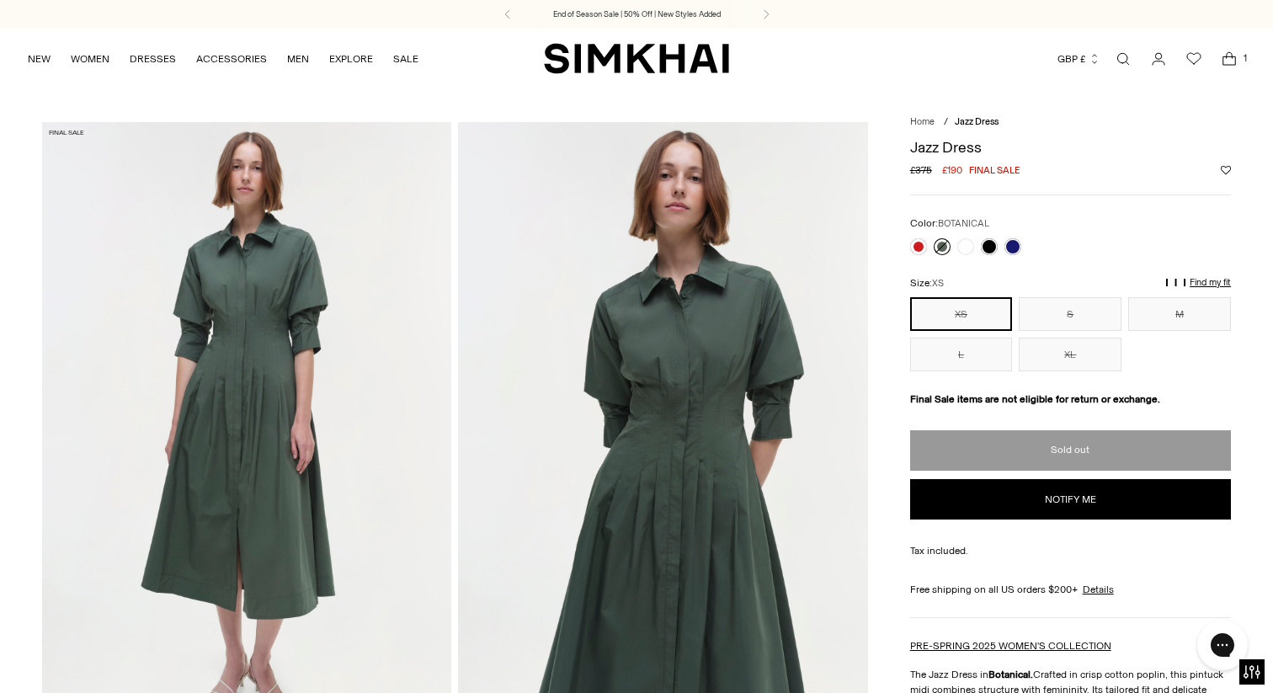
click at [642, 416] on img at bounding box center [662, 429] width 409 height 614
